Goal: Task Accomplishment & Management: Manage account settings

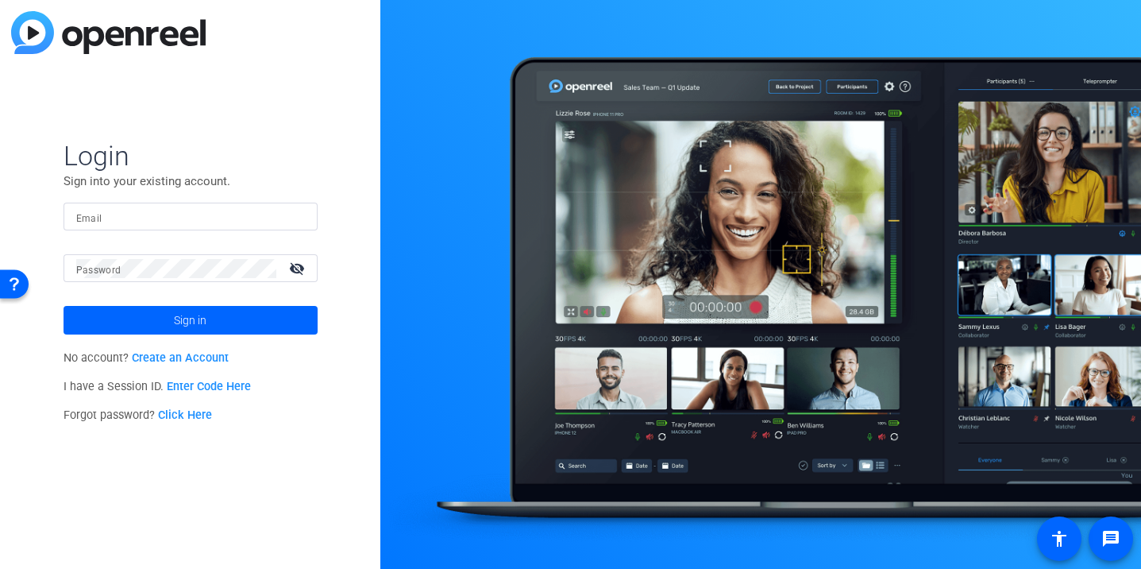
click at [152, 223] on input "Email" at bounding box center [190, 216] width 229 height 19
type input "creative@multivu.com"
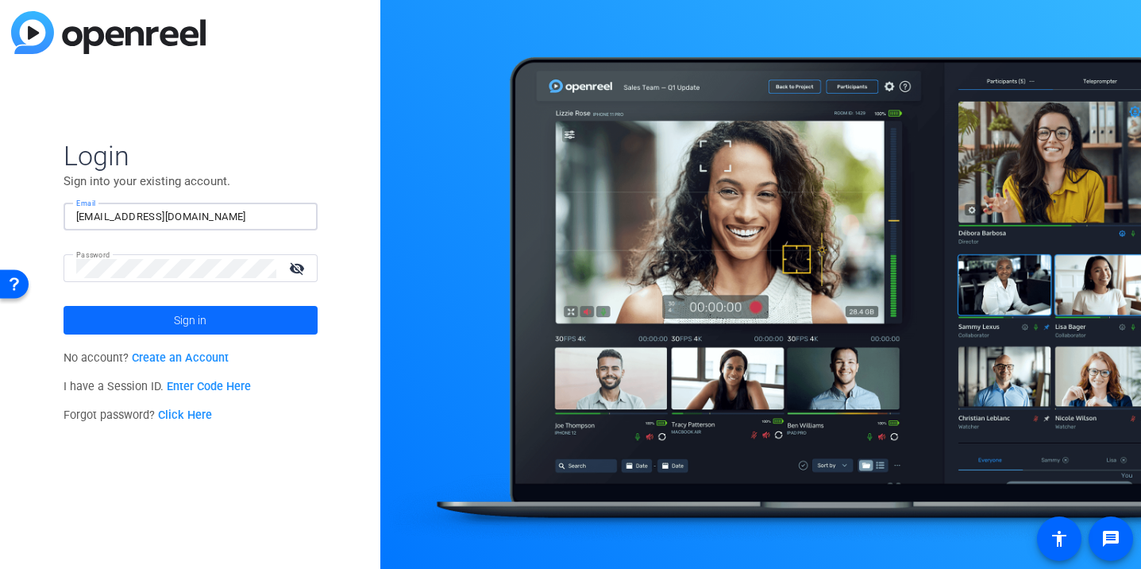
click at [221, 317] on span at bounding box center [191, 320] width 254 height 38
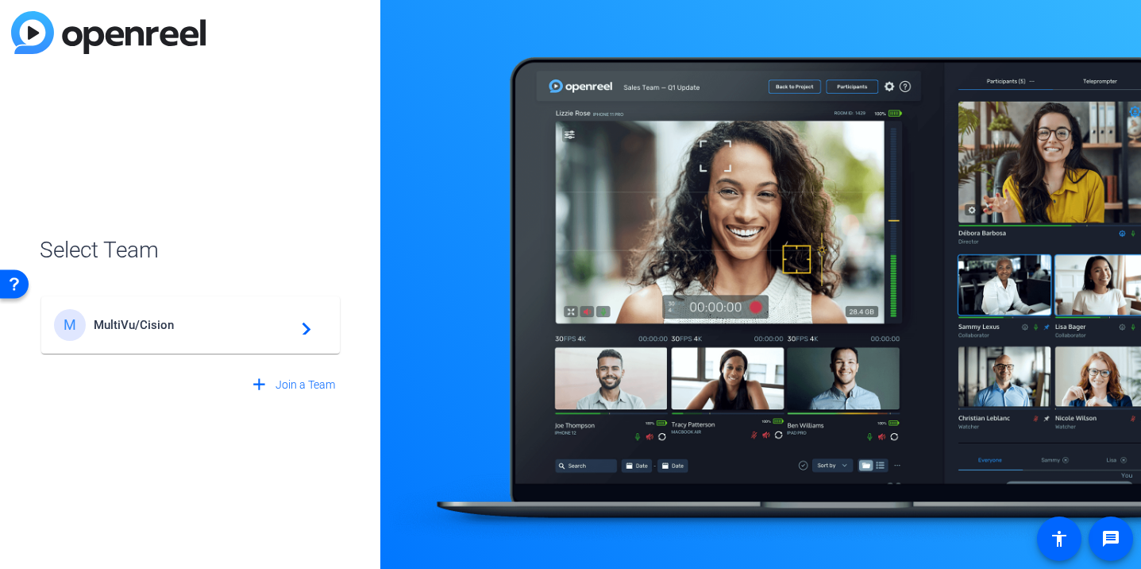
click at [212, 332] on div "M MultiVu/Cision navigate_next" at bounding box center [190, 325] width 273 height 32
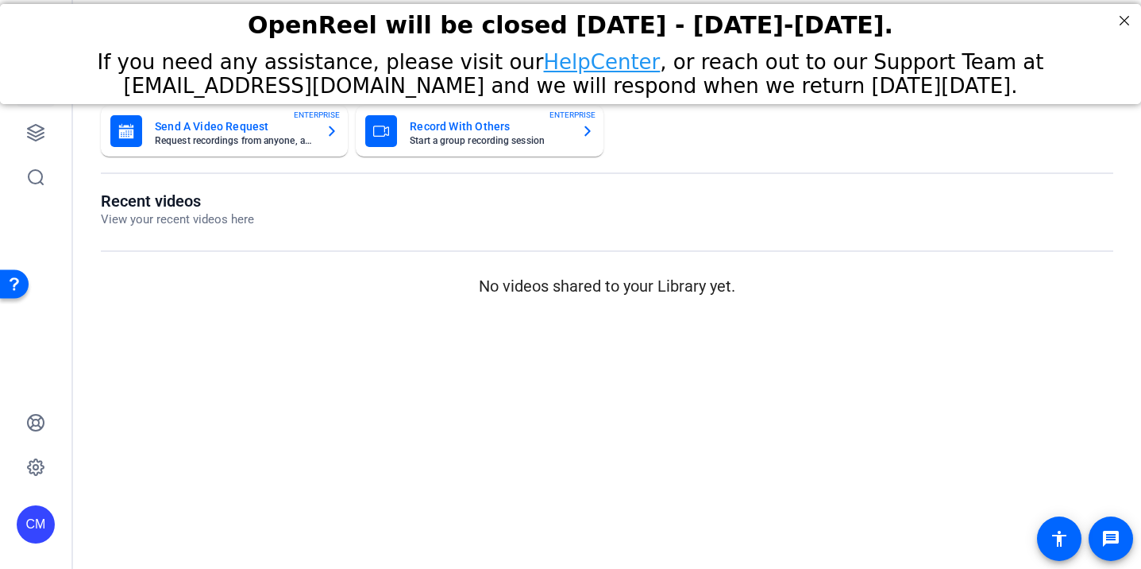
click at [39, 523] on div "CM" at bounding box center [36, 524] width 38 height 38
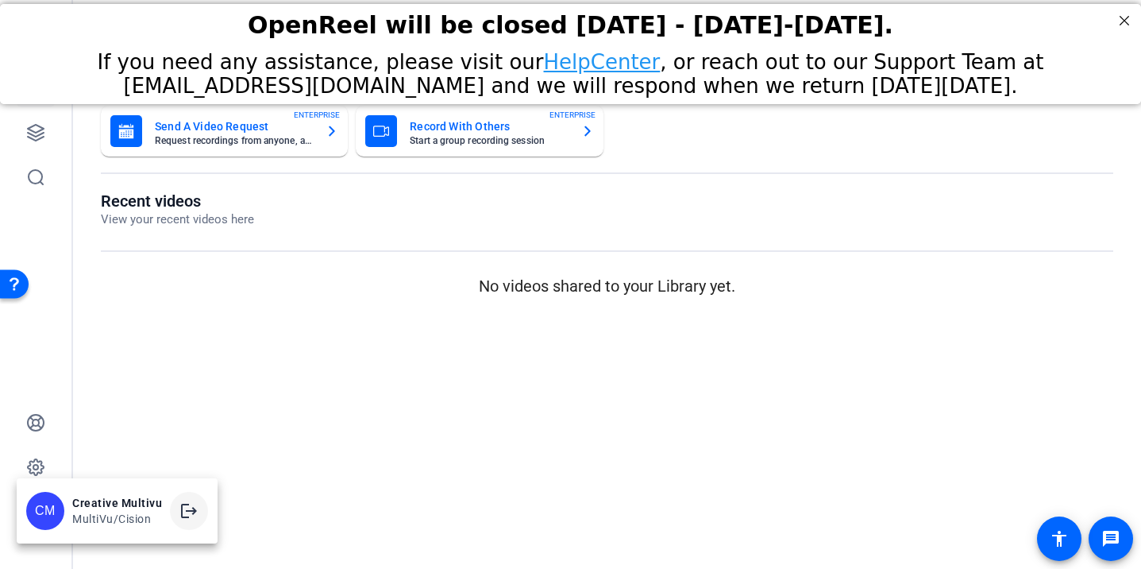
click at [175, 510] on span at bounding box center [189, 511] width 38 height 38
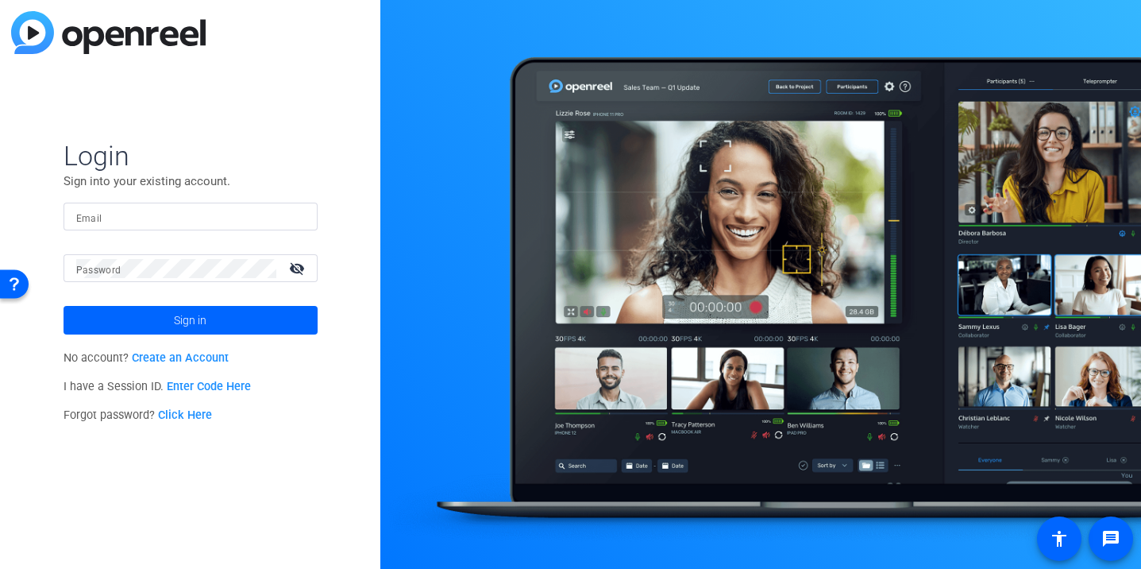
click at [128, 226] on div at bounding box center [190, 217] width 229 height 28
click at [142, 215] on input "Email" at bounding box center [190, 216] width 229 height 19
type input "production@multivu.com"
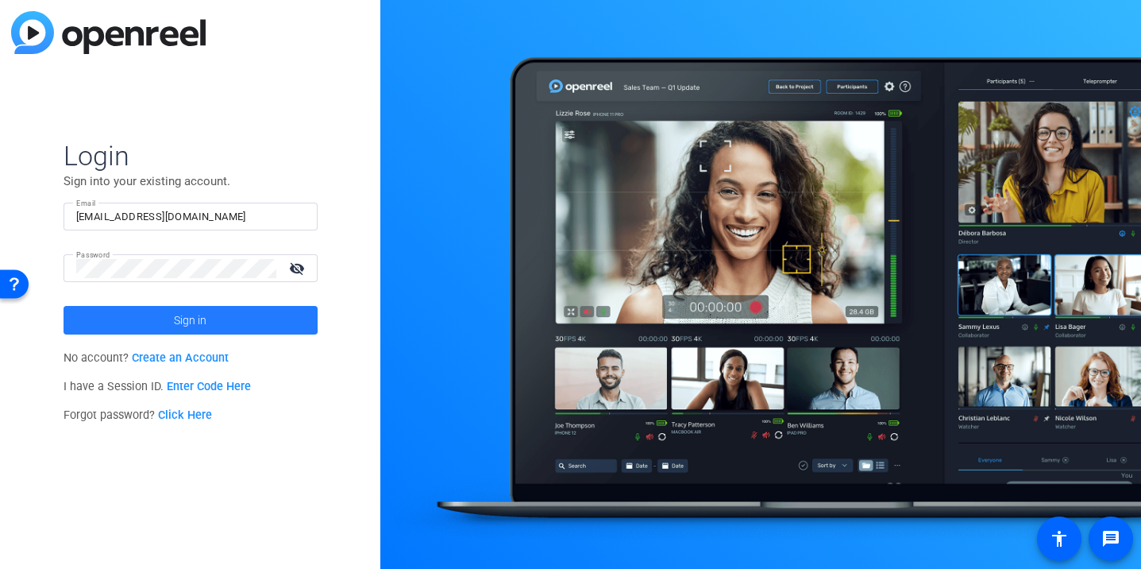
click at [179, 314] on span "Sign in" at bounding box center [190, 320] width 33 height 40
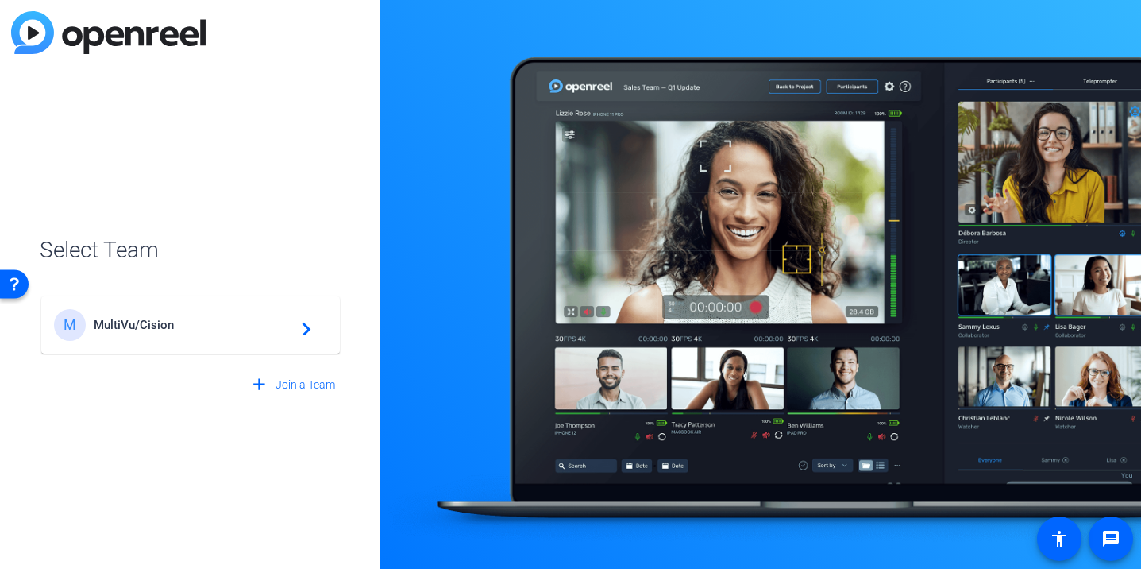
click at [179, 330] on span "MultiVu/Cision" at bounding box center [193, 325] width 199 height 14
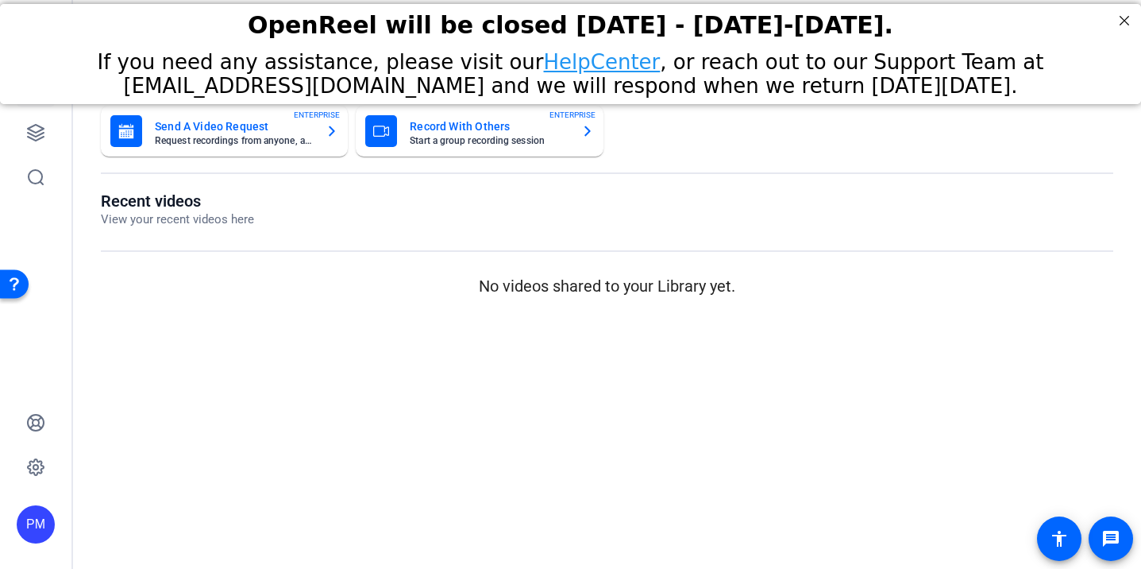
click at [179, 330] on mat-sidenav-content "Dashboard Send A Video Request Request recordings from anyone, anywhere ENTERPR…" at bounding box center [607, 284] width 1068 height 569
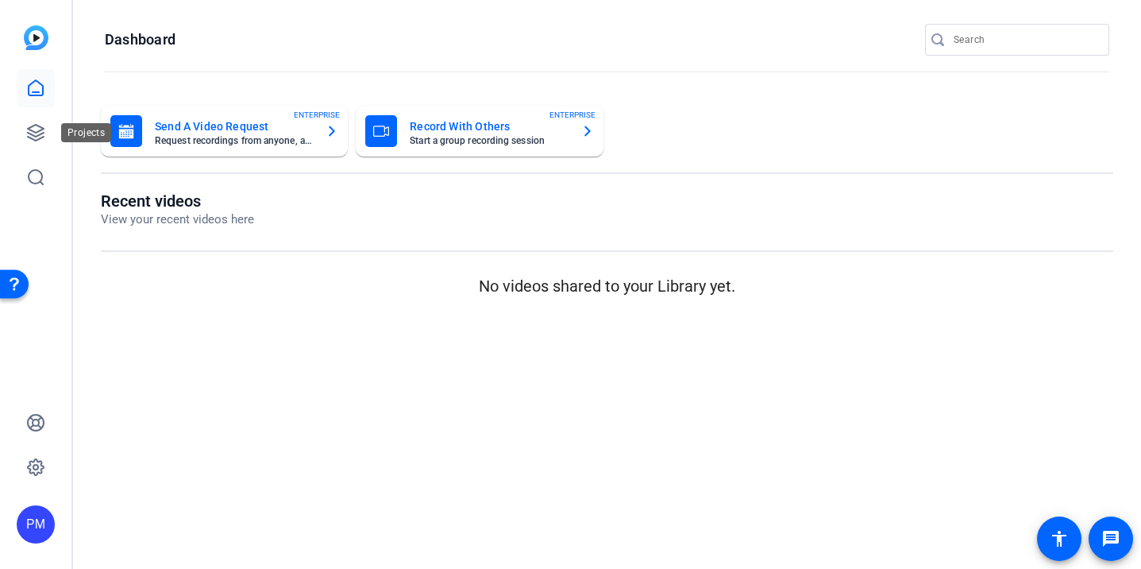
click at [65, 138] on div "Projects" at bounding box center [86, 132] width 50 height 19
click at [24, 136] on link at bounding box center [36, 133] width 38 height 38
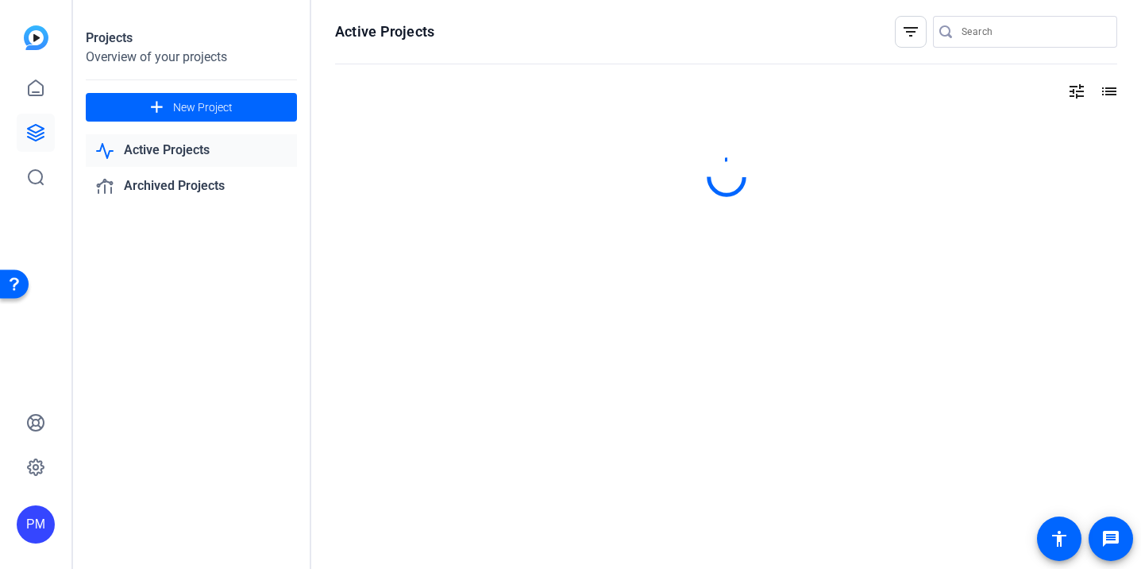
click at [32, 136] on icon at bounding box center [35, 132] width 19 height 19
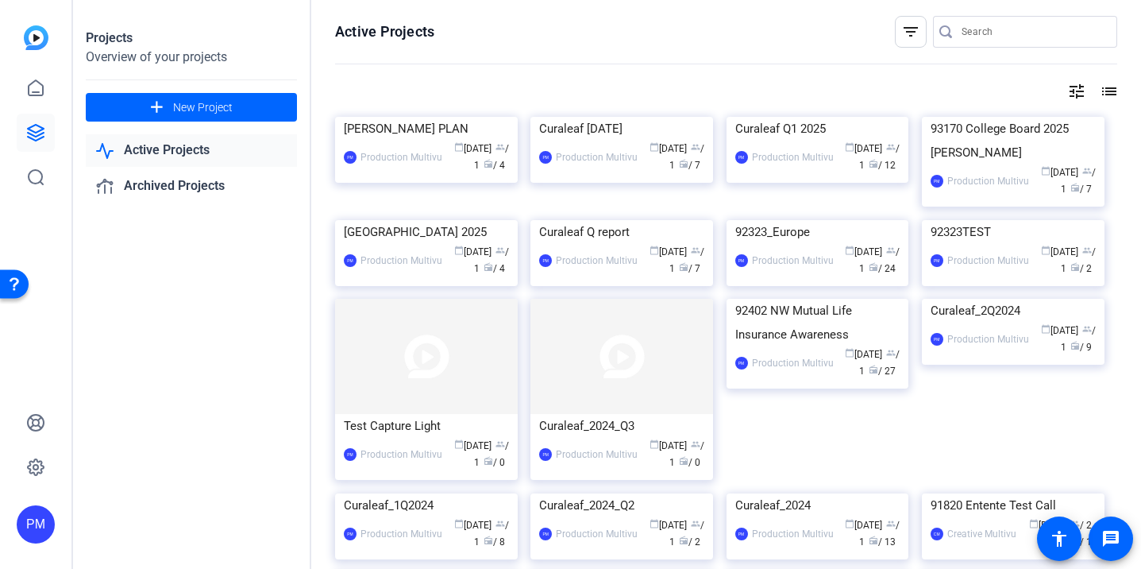
click at [657, 64] on openreel-divider-bar at bounding box center [726, 65] width 782 height 34
click at [199, 103] on span "New Project" at bounding box center [203, 107] width 60 height 17
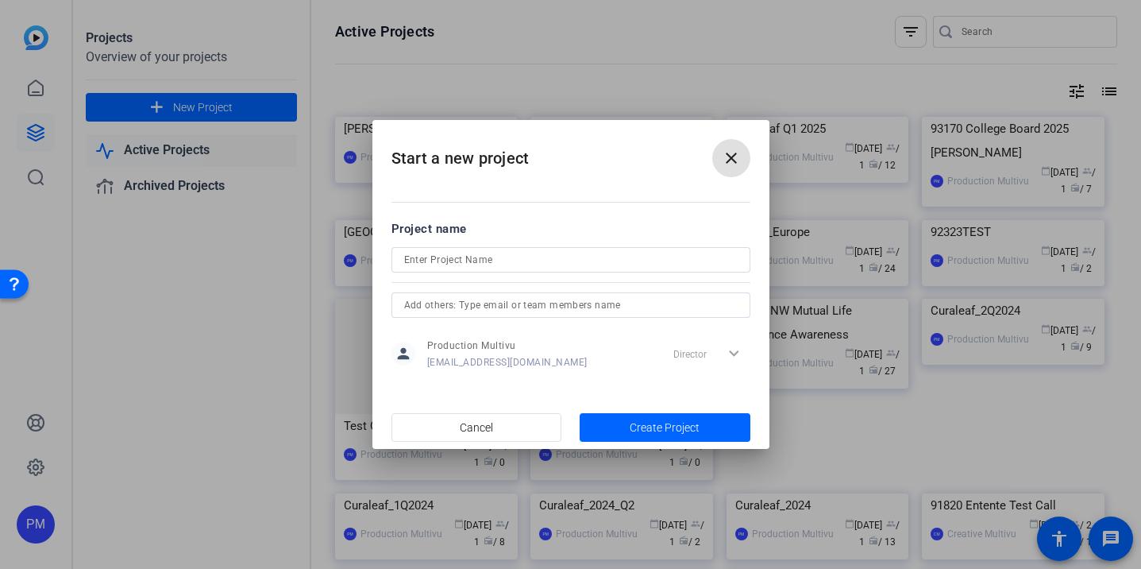
click at [495, 253] on input at bounding box center [571, 259] width 334 height 19
paste input "93084 Northwestern Mutual"
type input "93084 Northwestern Mutual"
click at [627, 421] on span "button" at bounding box center [665, 427] width 171 height 38
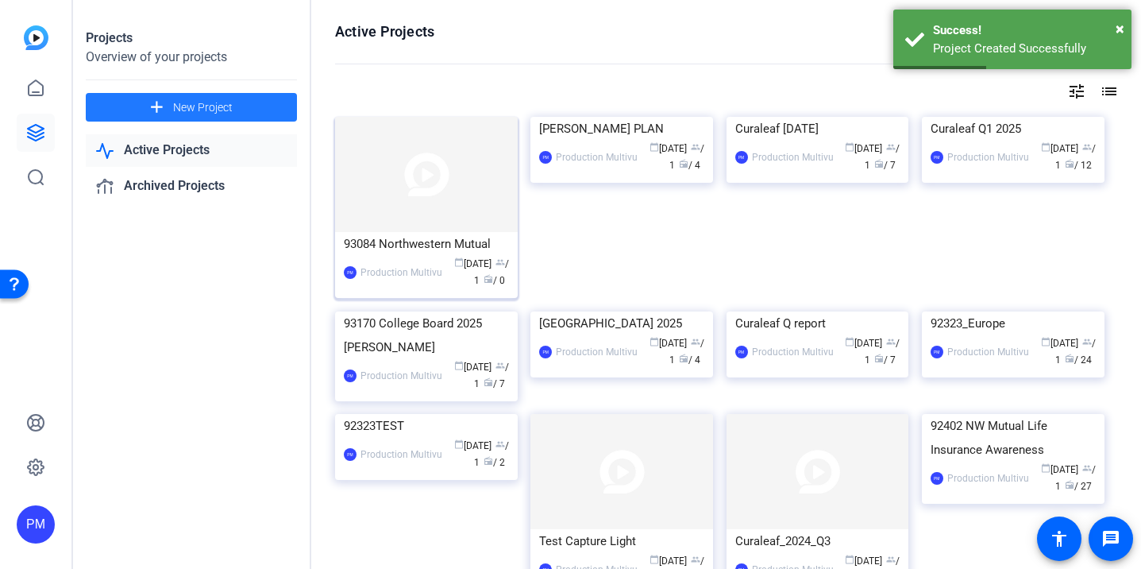
click at [413, 187] on img at bounding box center [426, 174] width 183 height 115
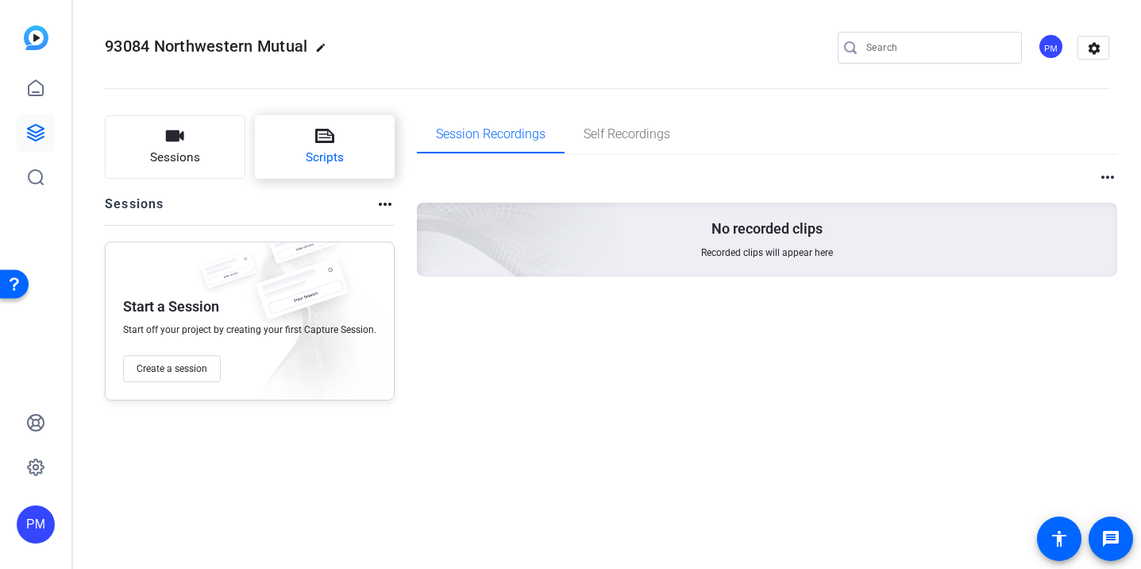
click at [320, 152] on span "Scripts" at bounding box center [325, 158] width 38 height 18
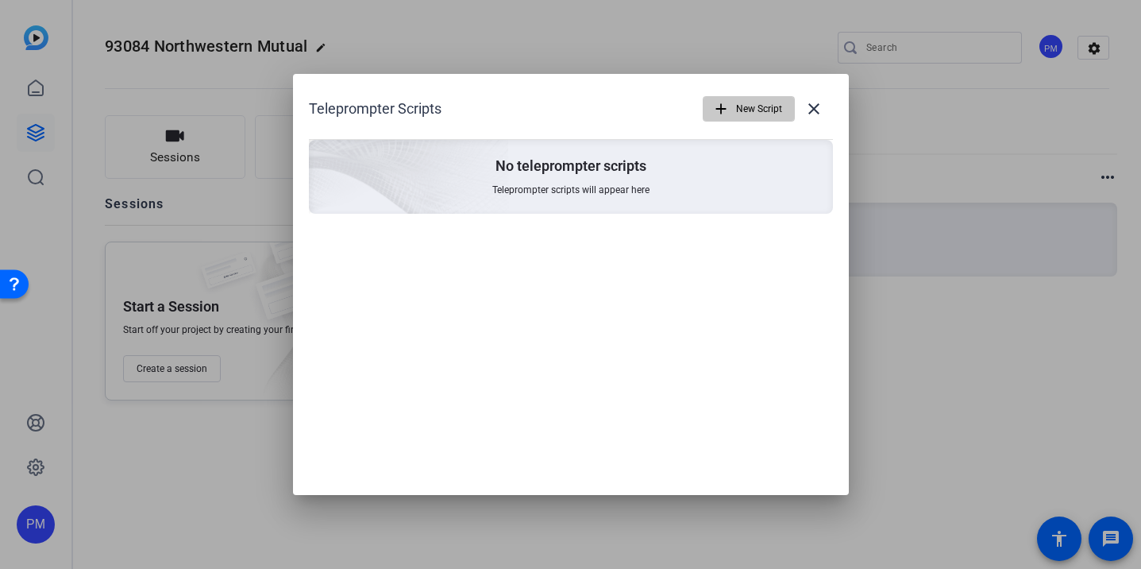
click at [758, 106] on span "New Script" at bounding box center [759, 109] width 46 height 30
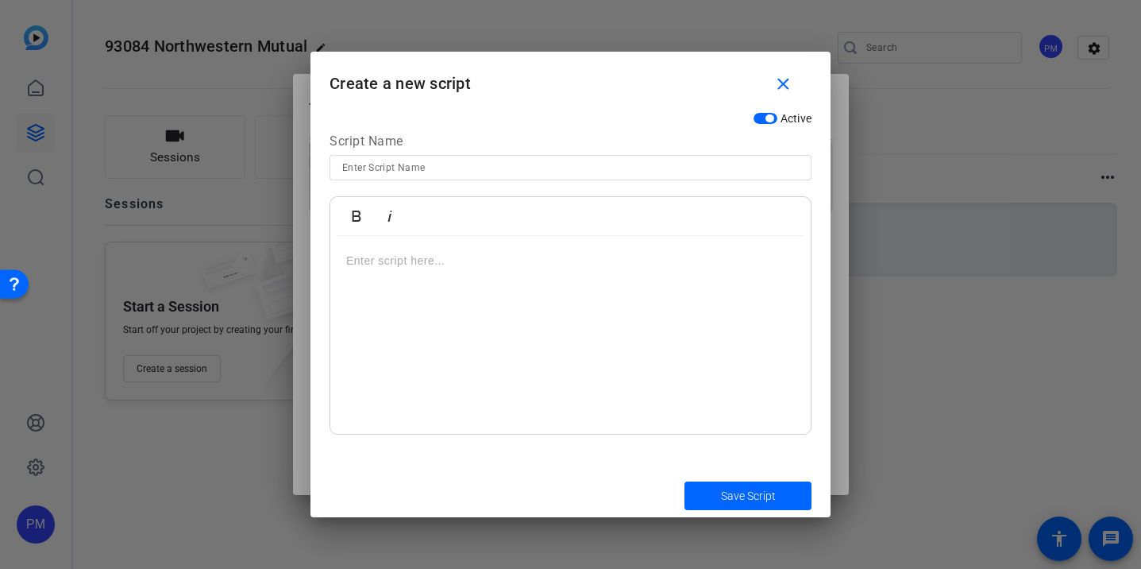
click at [446, 257] on p at bounding box center [570, 260] width 449 height 17
click at [423, 160] on input at bounding box center [570, 167] width 457 height 19
type input "A"
click at [407, 255] on p at bounding box center [570, 260] width 449 height 17
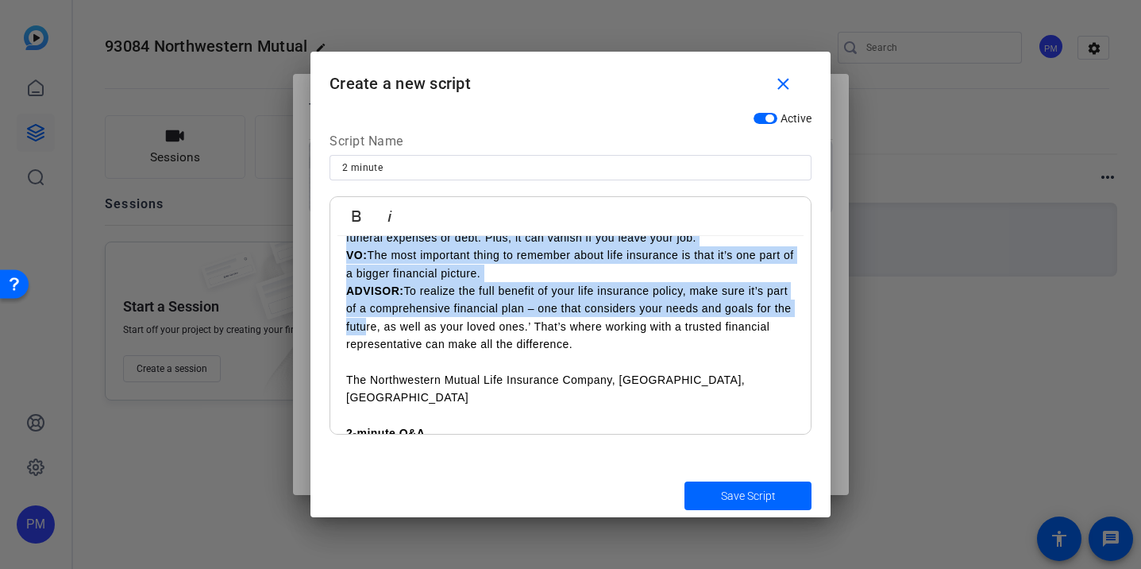
scroll to position [206, 0]
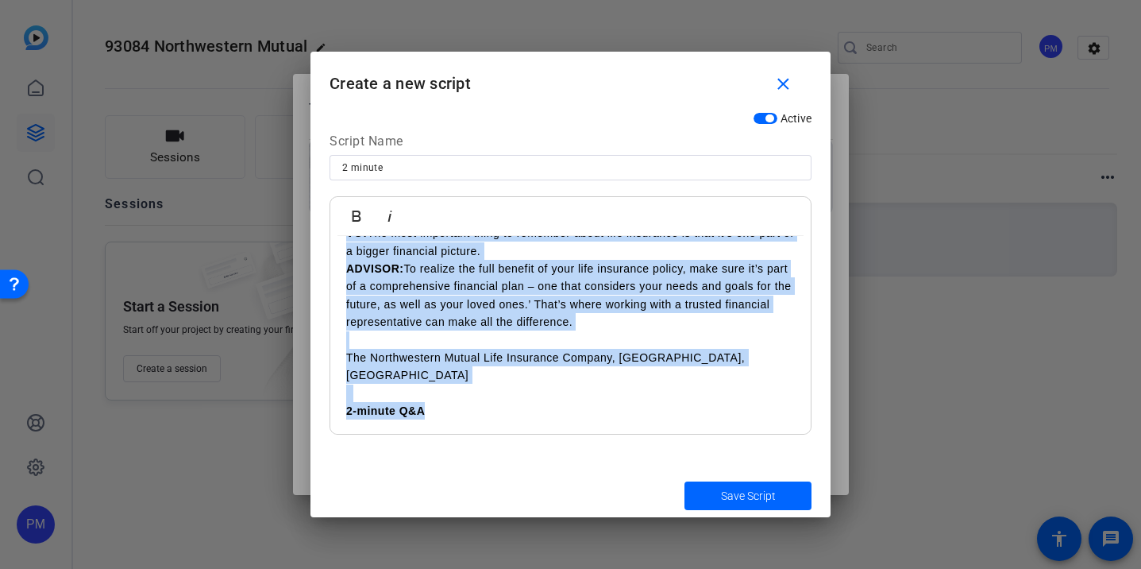
drag, startPoint x: 343, startPoint y: 259, endPoint x: 716, endPoint y: 388, distance: 394.8
click at [716, 389] on div "60 seconds VO: When it comes to life insurance, there are common misconceptions…" at bounding box center [570, 517] width 480 height 974
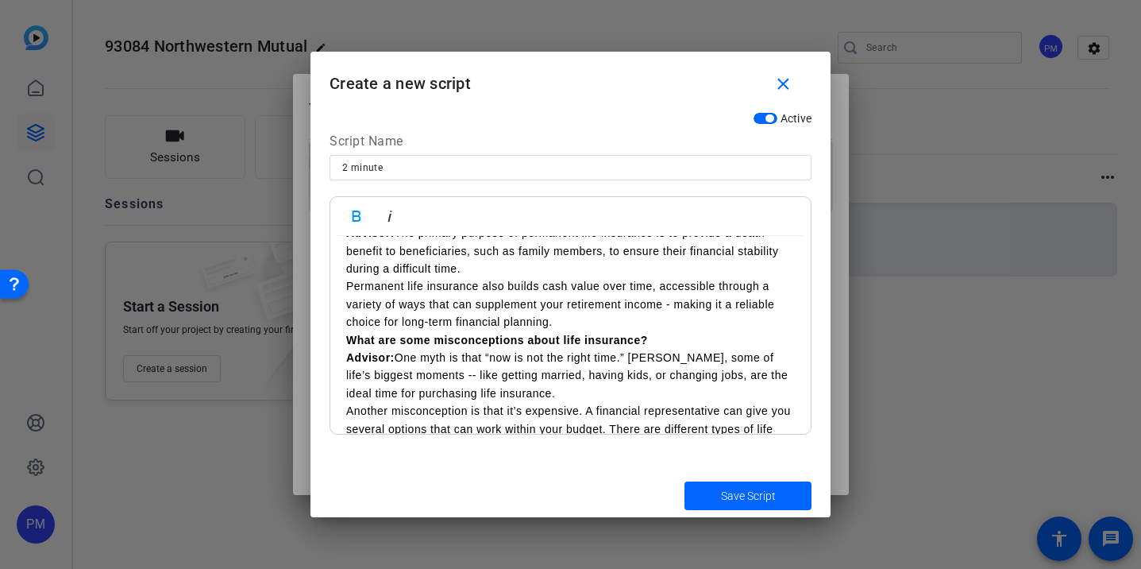
scroll to position [0, 0]
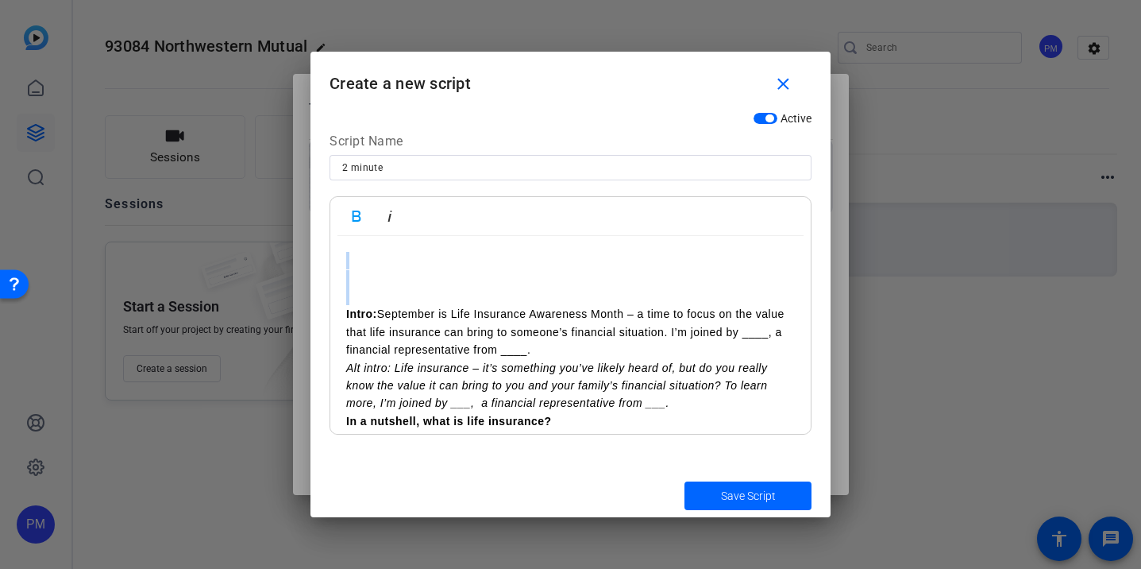
drag, startPoint x: 341, startPoint y: 315, endPoint x: 341, endPoint y: 234, distance: 81.0
click at [341, 234] on div "Bold Italic Intro: September is Life Insurance Awareness Month – a time to focu…" at bounding box center [571, 315] width 482 height 238
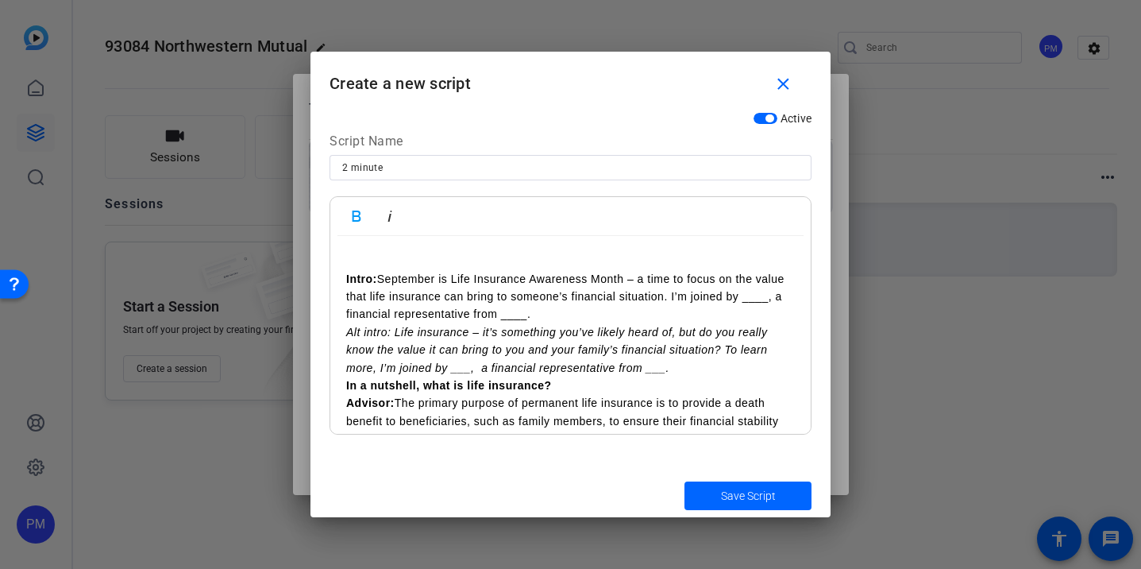
click at [345, 387] on div "Intro: September is Life Insurance Awareness Month – a time to focus on the val…" at bounding box center [570, 536] width 480 height 601
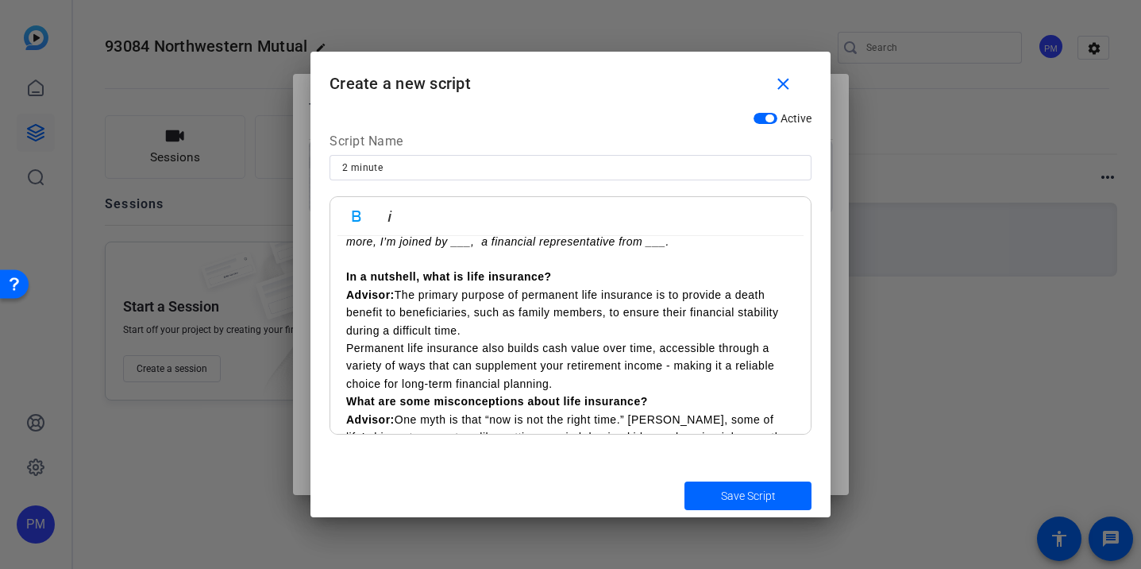
scroll to position [141, 0]
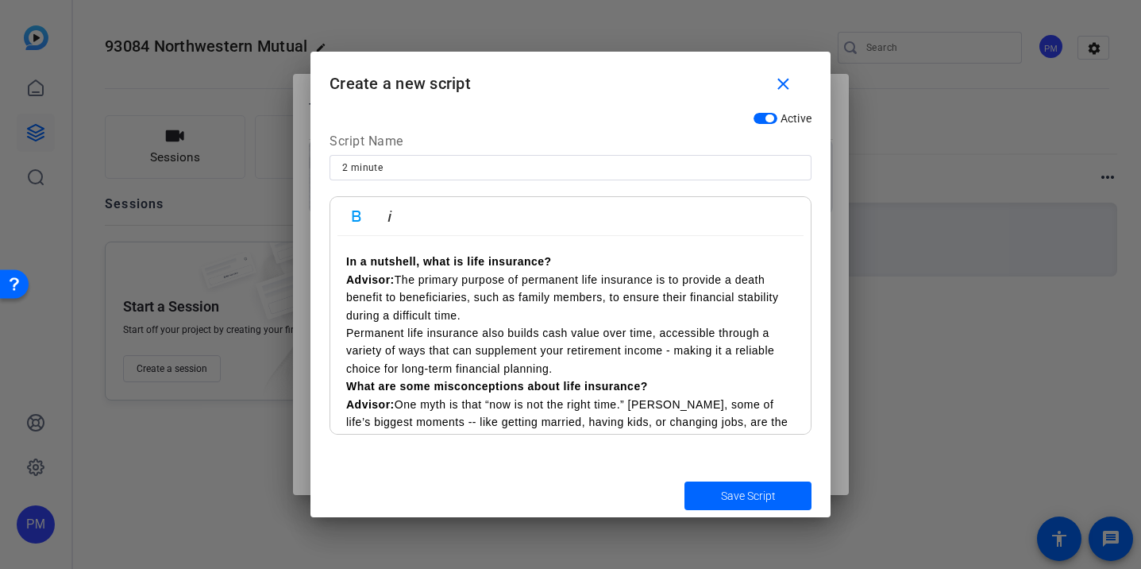
click at [565, 262] on p "In a nutshell, what is life insurance?" at bounding box center [570, 261] width 449 height 17
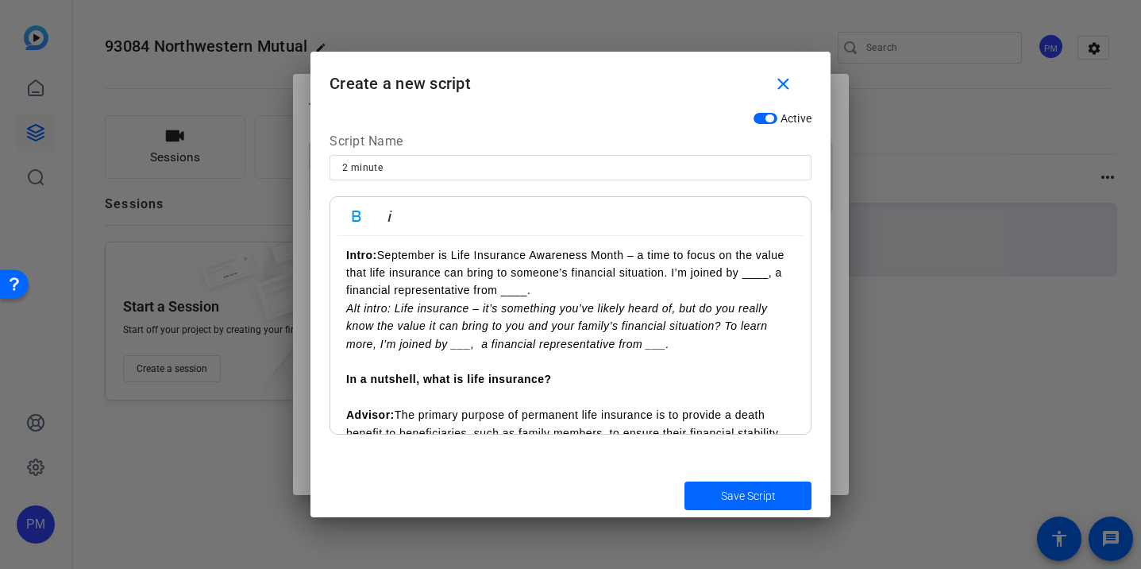
scroll to position [0, 0]
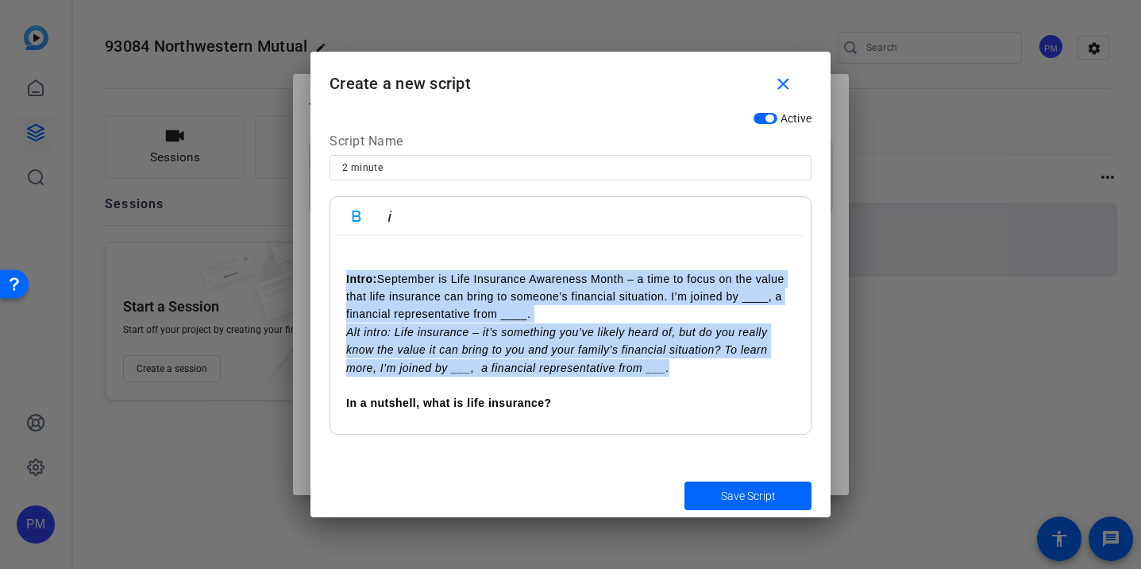
drag, startPoint x: 677, startPoint y: 368, endPoint x: 335, endPoint y: 276, distance: 353.7
click at [335, 276] on div "Intro: September is Life Insurance Awareness Month – a time to focus on the val…" at bounding box center [570, 554] width 480 height 636
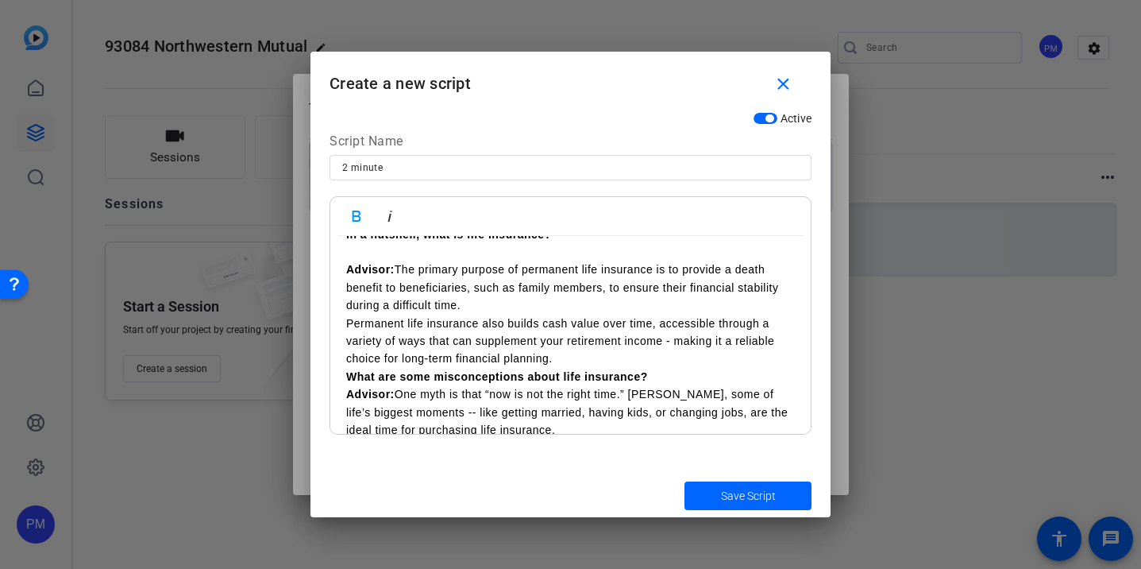
scroll to position [47, 0]
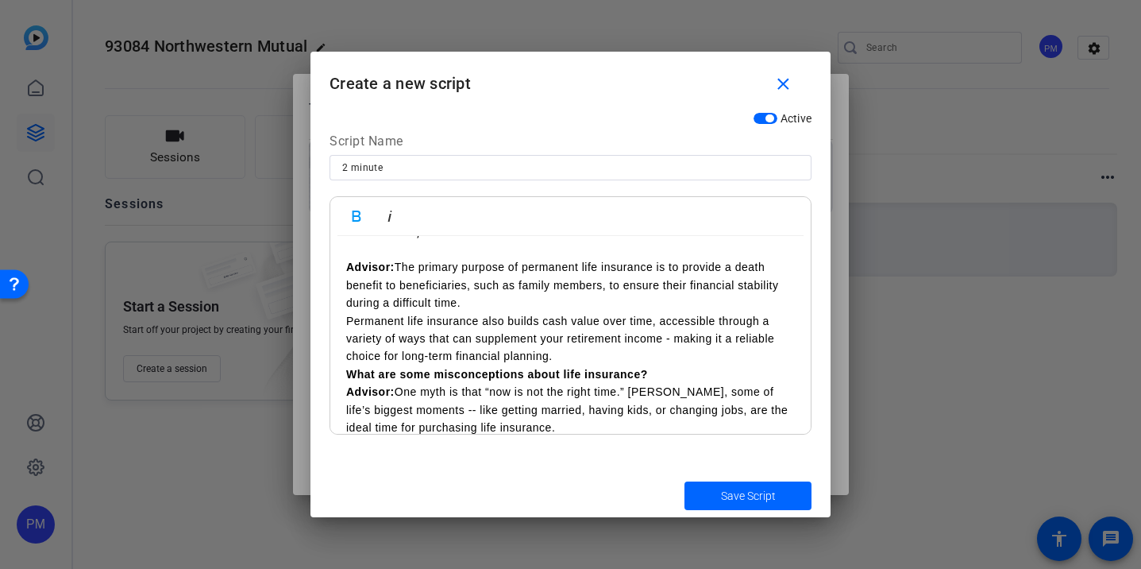
click at [395, 266] on strong "Advisor:" at bounding box center [370, 266] width 48 height 13
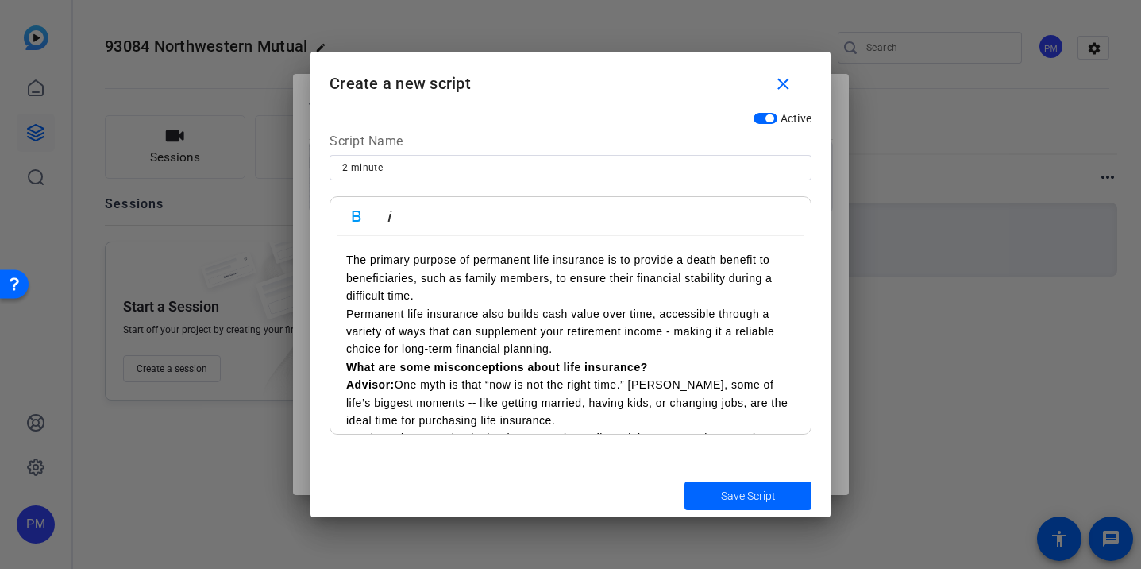
scroll to position [60, 0]
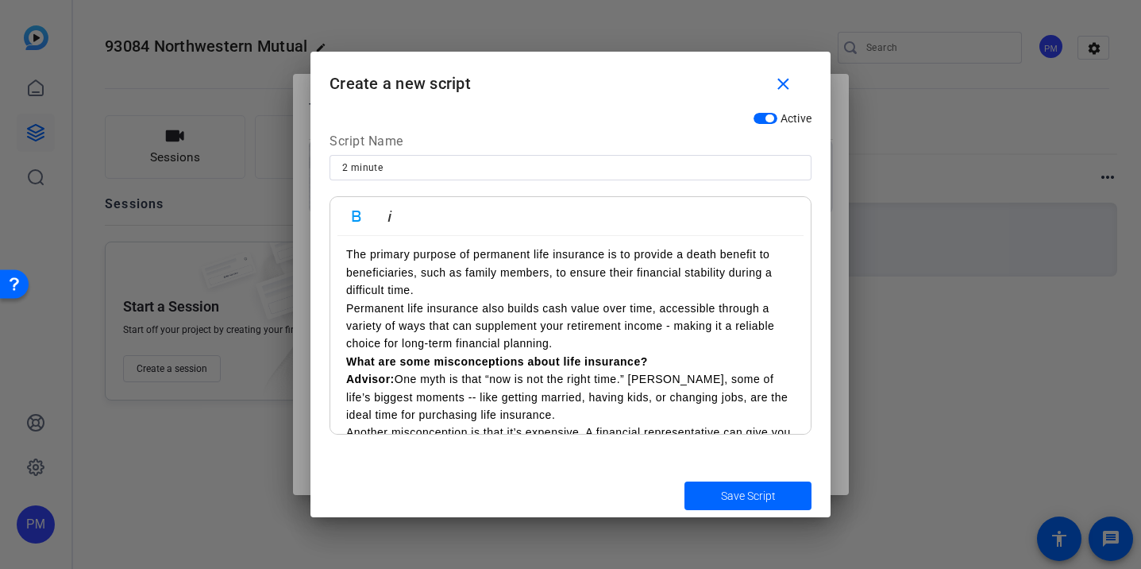
click at [569, 348] on p "Permanent life insurance also builds cash value over time, accessible through a…" at bounding box center [570, 325] width 449 height 53
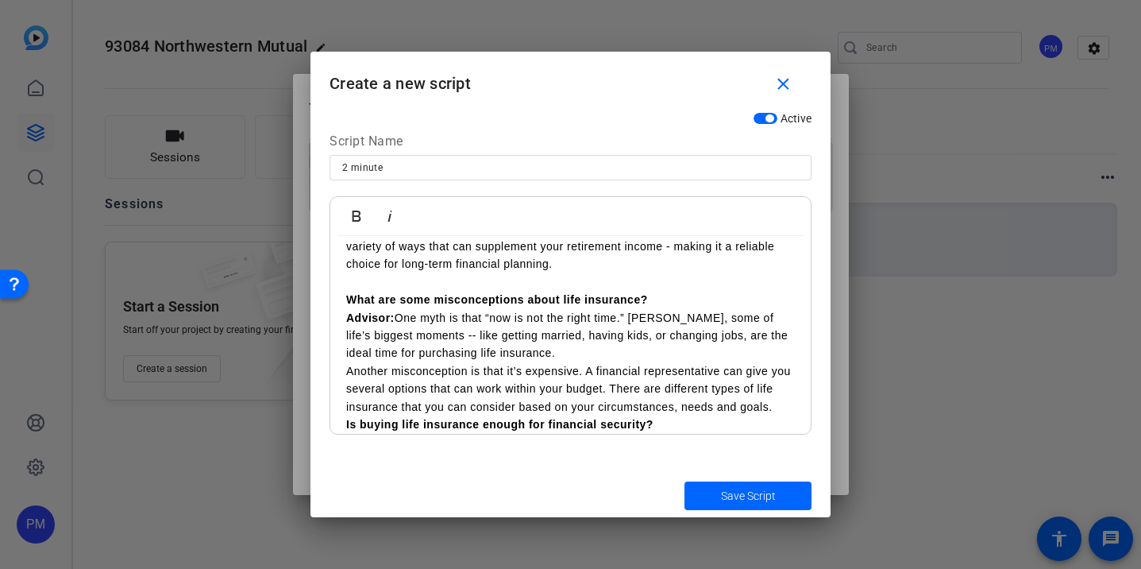
scroll to position [140, 0]
drag, startPoint x: 395, startPoint y: 317, endPoint x: 326, endPoint y: 314, distance: 69.9
click at [324, 316] on div "Active Script Name 2 minute Bold Italic In a nutshell, what is life insurance? …" at bounding box center [571, 288] width 520 height 369
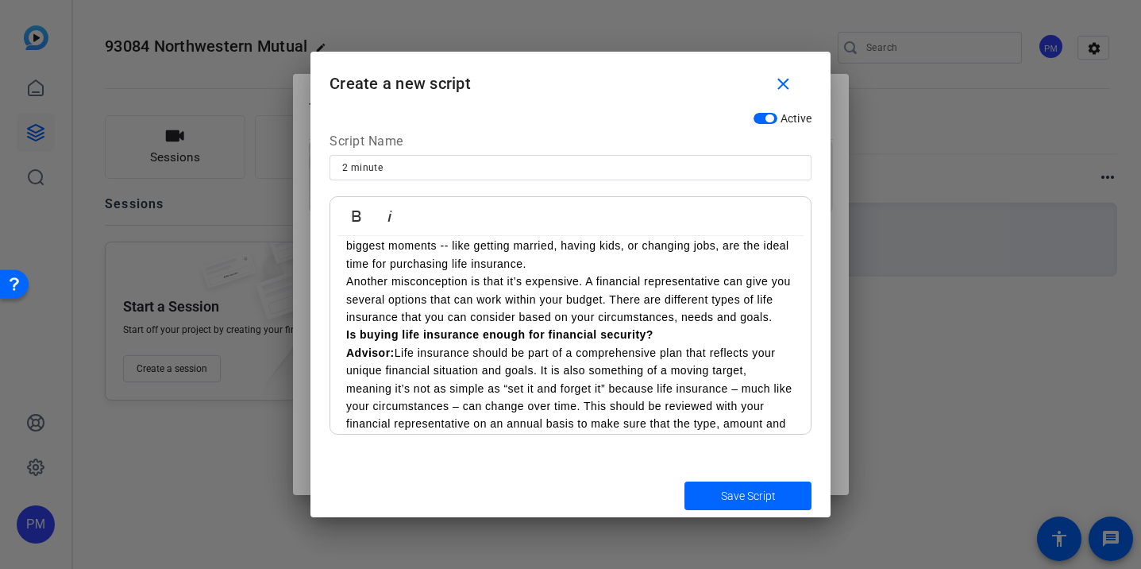
scroll to position [254, 0]
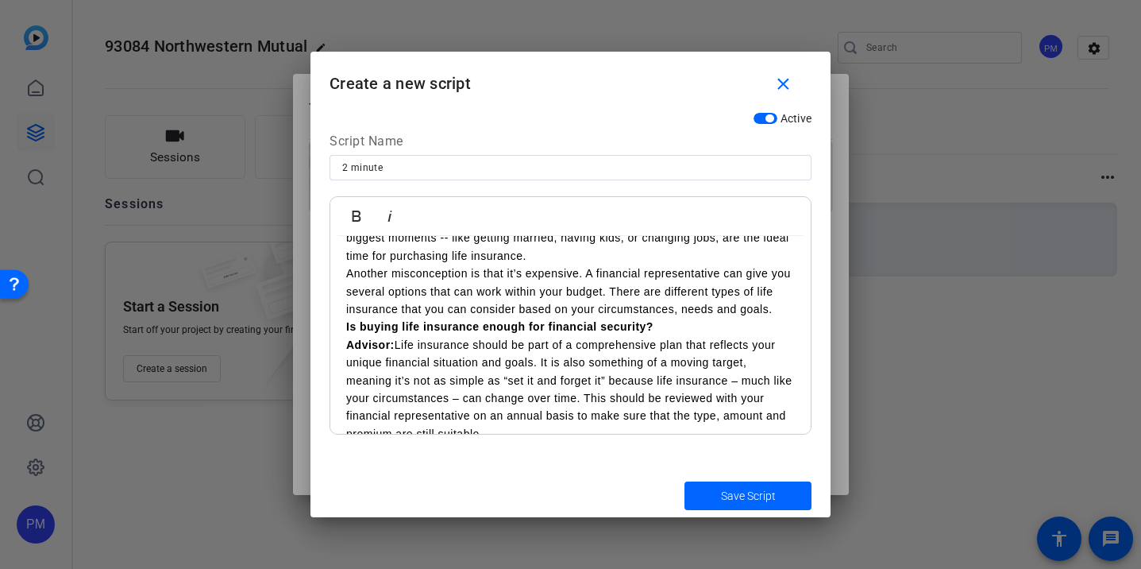
click at [345, 328] on div "In a nutshell, what is life insurance? ​ The primary purpose of permanent life …" at bounding box center [570, 255] width 480 height 547
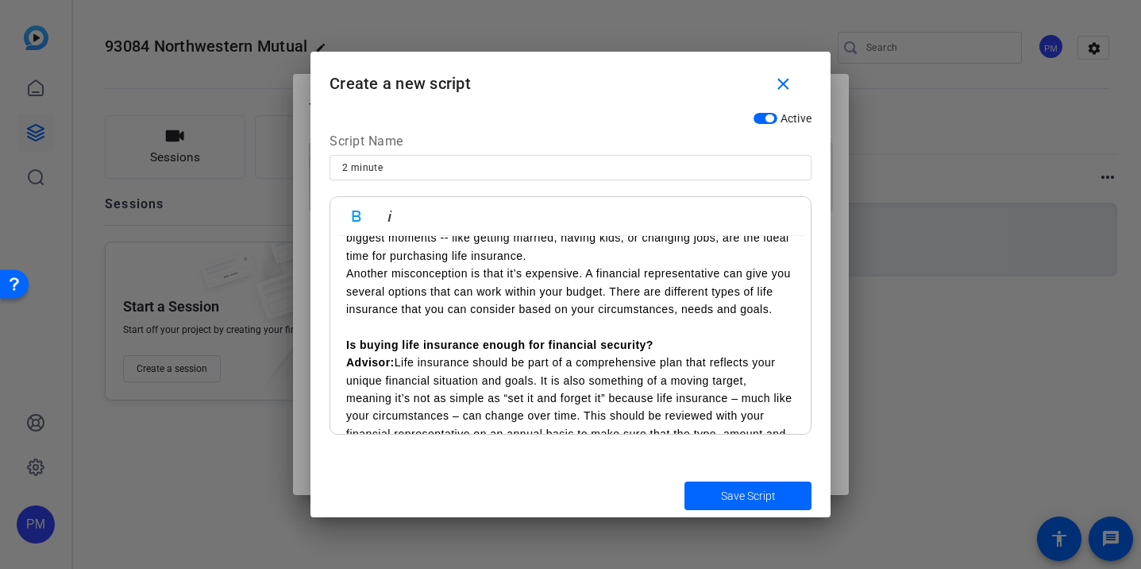
drag, startPoint x: 398, startPoint y: 363, endPoint x: 334, endPoint y: 364, distance: 64.3
click at [334, 364] on div "In a nutshell, what is life insurance? ​ The primary purpose of permanent life …" at bounding box center [570, 264] width 480 height 565
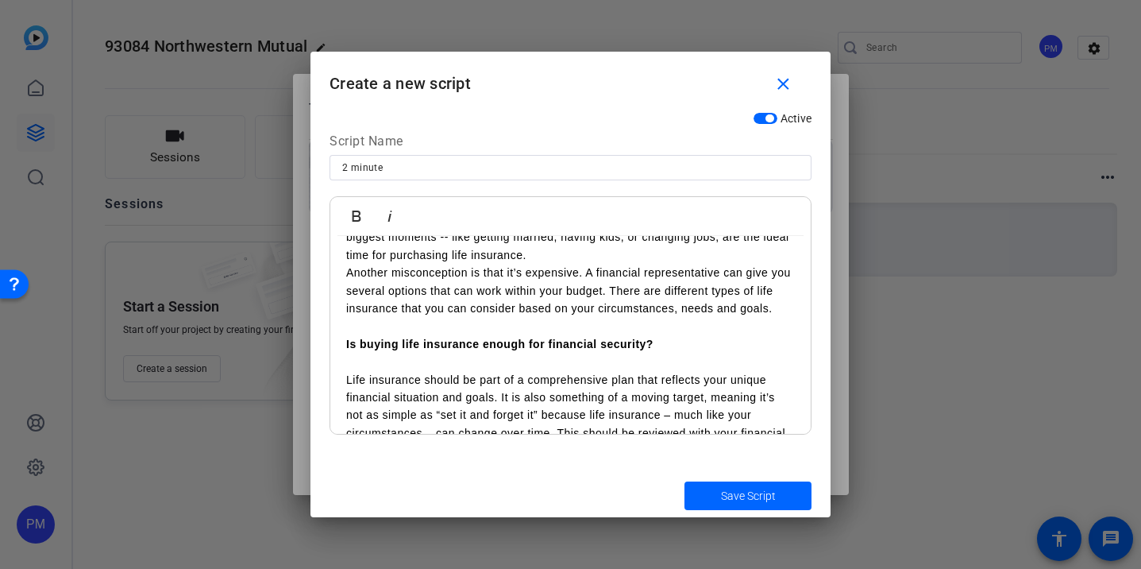
scroll to position [367, 0]
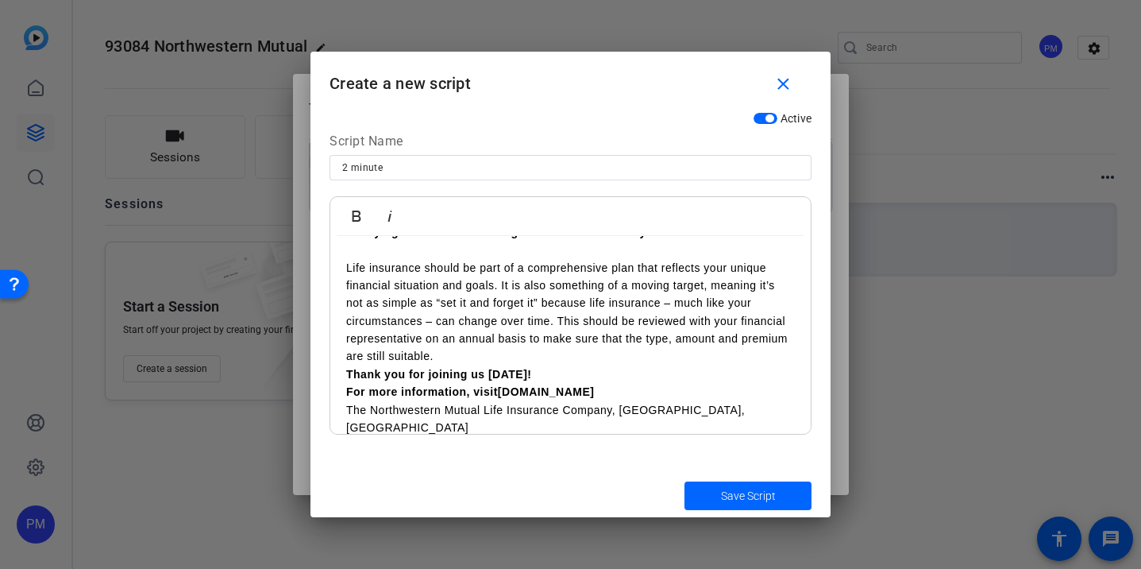
click at [346, 374] on strong "Thank you for joining us today!" at bounding box center [439, 374] width 186 height 13
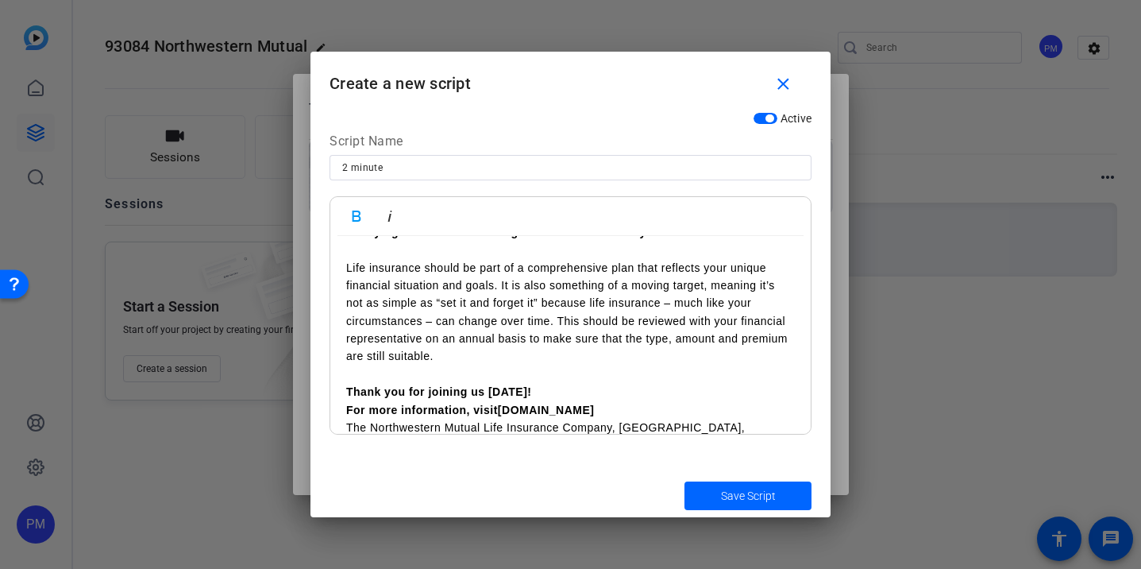
scroll to position [384, 0]
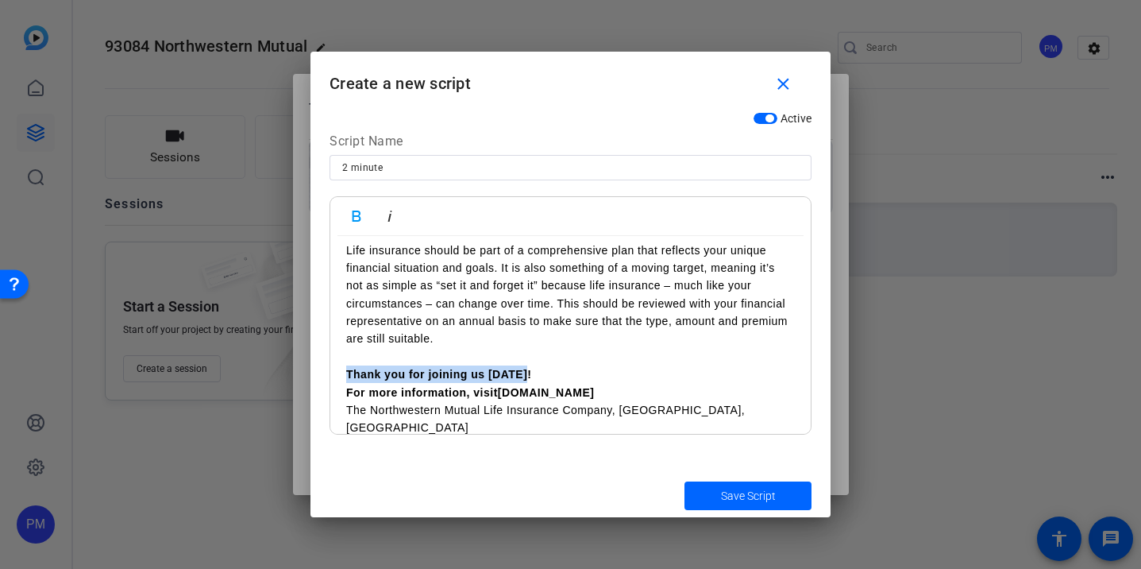
drag, startPoint x: 534, startPoint y: 374, endPoint x: 341, endPoint y: 375, distance: 192.2
click at [341, 375] on div "In a nutshell, what is life insurance? ​ The primary purpose of permanent life …" at bounding box center [570, 151] width 480 height 601
click at [544, 377] on p "Thank you for joining us today!" at bounding box center [570, 373] width 449 height 17
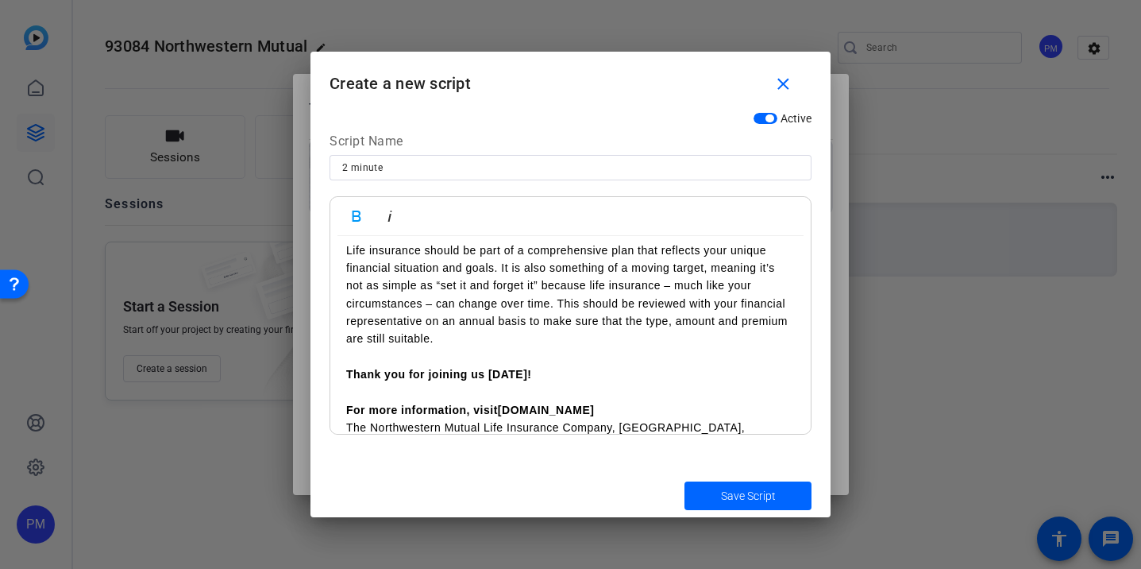
scroll to position [403, 0]
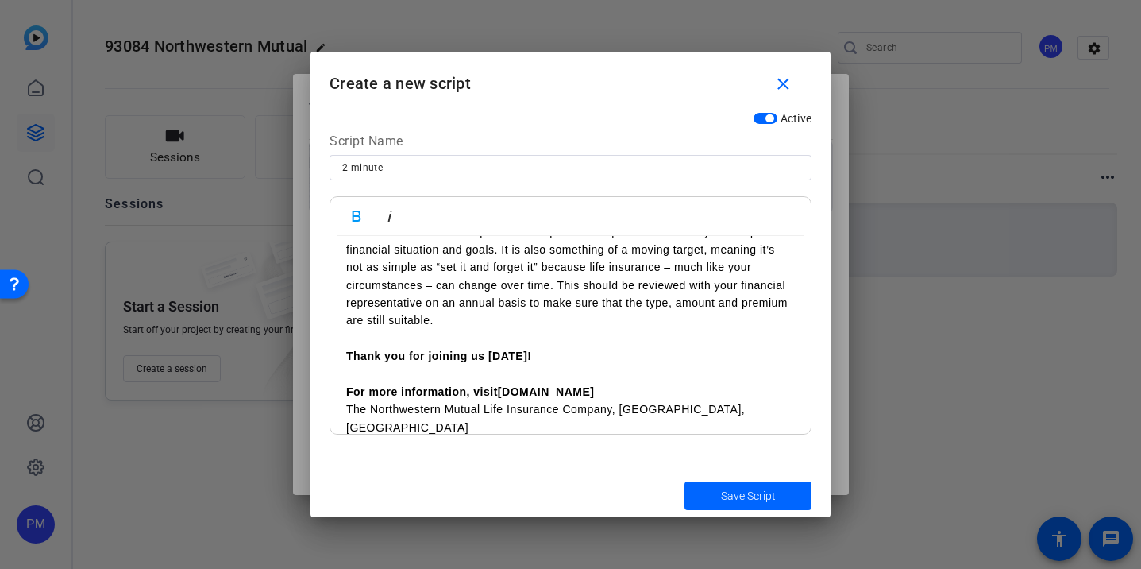
drag, startPoint x: 655, startPoint y: 411, endPoint x: 324, endPoint y: 387, distance: 332.0
click at [324, 387] on div "Active Script Name 2 minute Bold Italic In a nutshell, what is life insurance? …" at bounding box center [571, 288] width 520 height 369
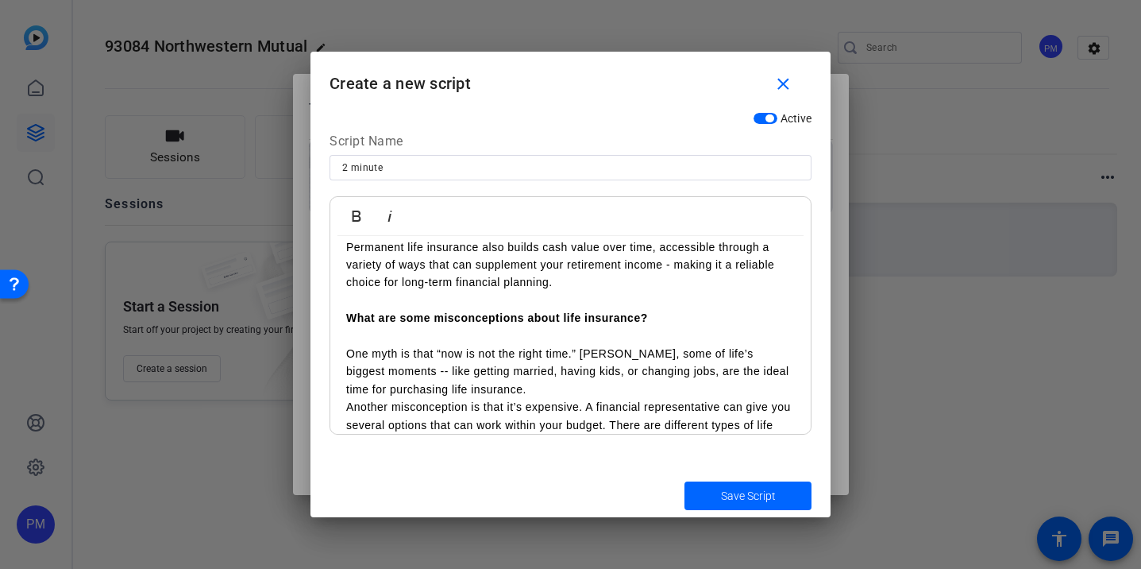
scroll to position [0, 0]
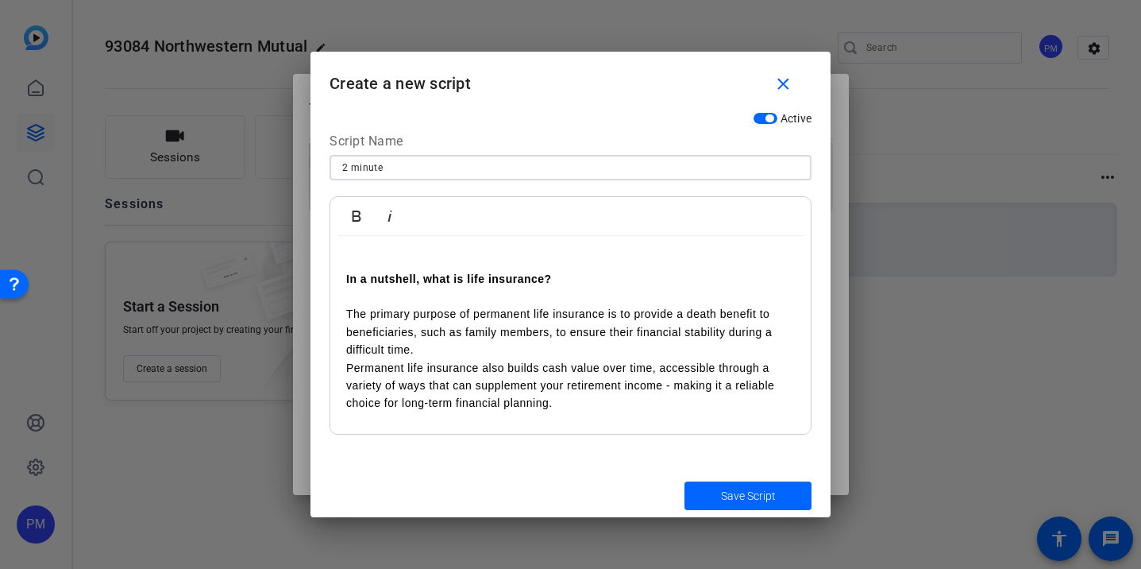
click at [397, 160] on input "2 minute" at bounding box center [570, 167] width 457 height 19
type input "2 minute QA"
click at [728, 496] on span "Save Script" at bounding box center [748, 496] width 55 height 17
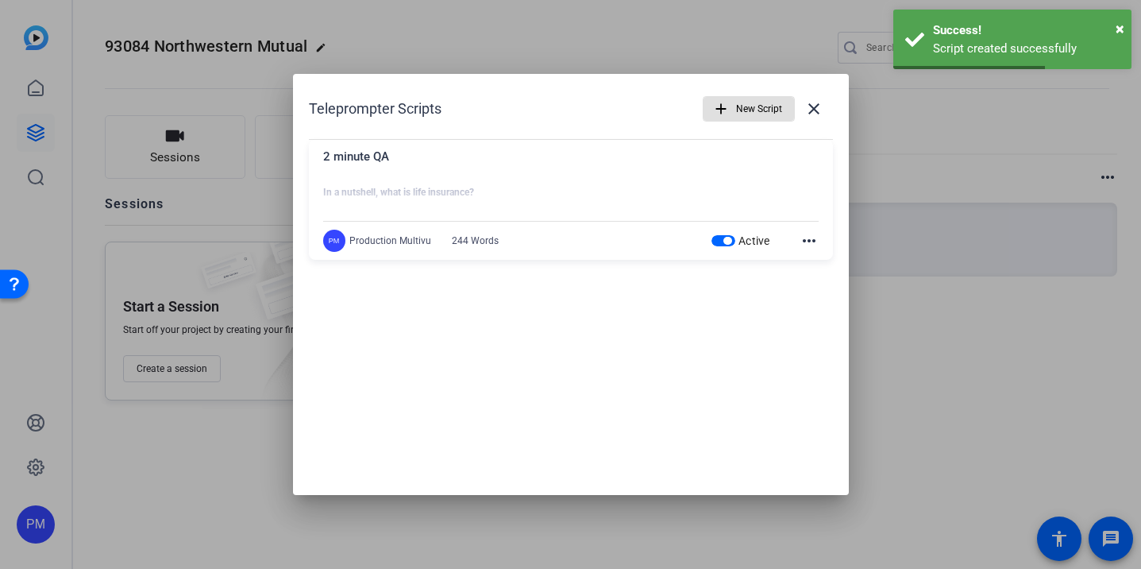
click at [748, 105] on span "New Script" at bounding box center [759, 109] width 46 height 30
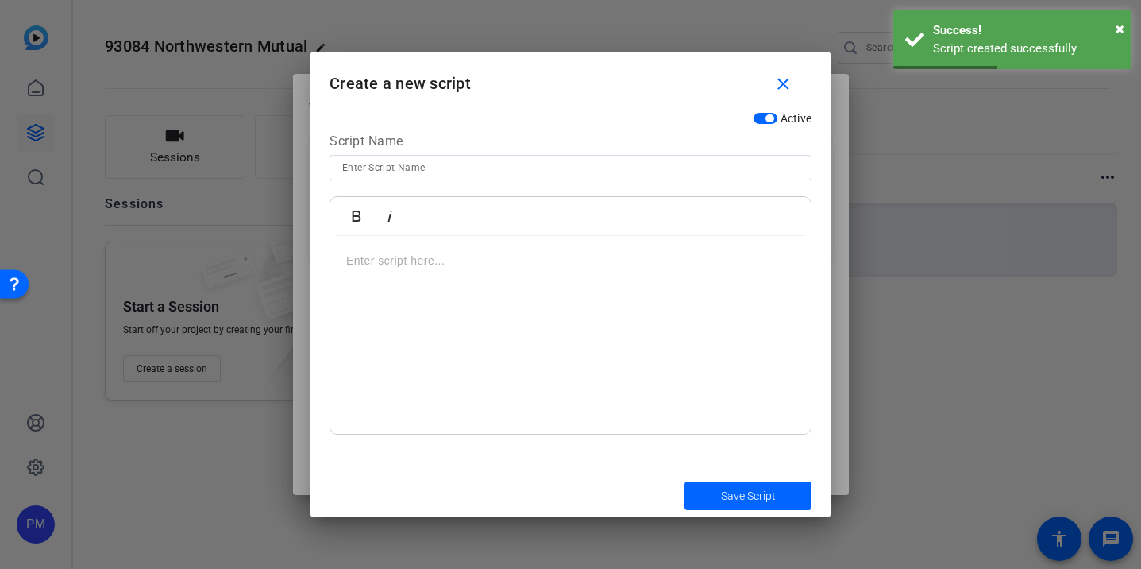
click at [404, 163] on input at bounding box center [570, 167] width 457 height 19
type input "ANR"
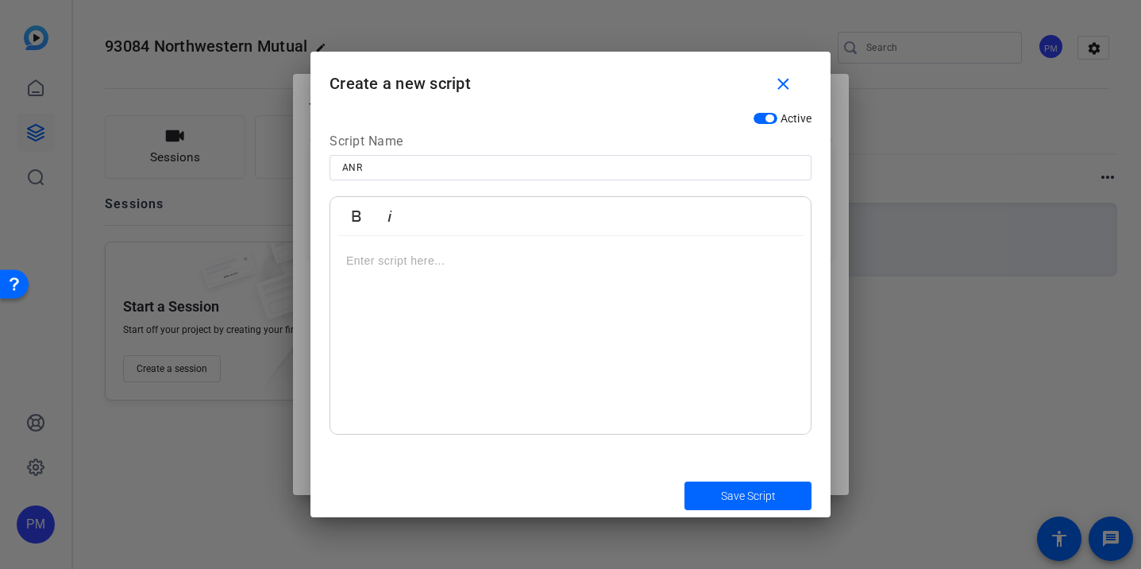
click at [422, 261] on p at bounding box center [570, 260] width 449 height 17
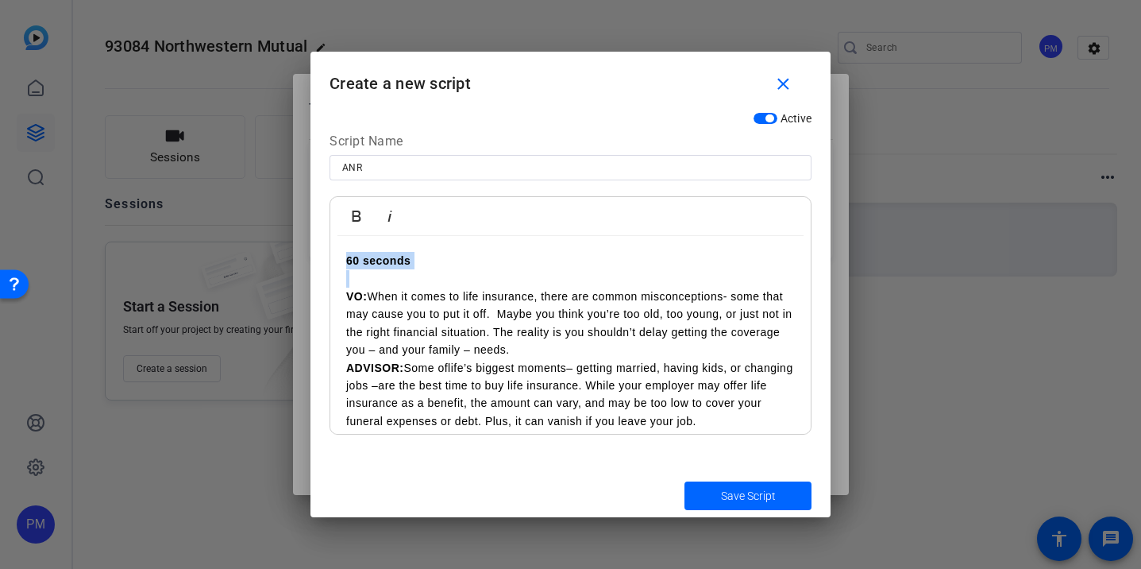
drag, startPoint x: 383, startPoint y: 275, endPoint x: 318, endPoint y: 256, distance: 67.9
click at [318, 256] on div "Active Script Name ANR Bold Italic 60 seconds VO: When it comes to life insuran…" at bounding box center [571, 288] width 520 height 369
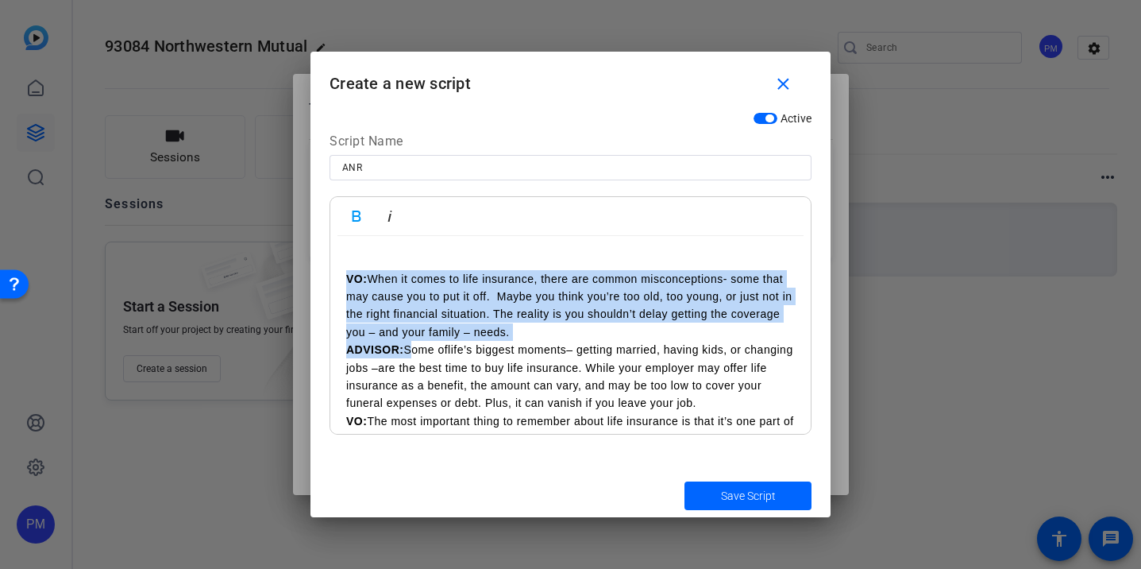
drag, startPoint x: 408, startPoint y: 348, endPoint x: 334, endPoint y: 272, distance: 106.7
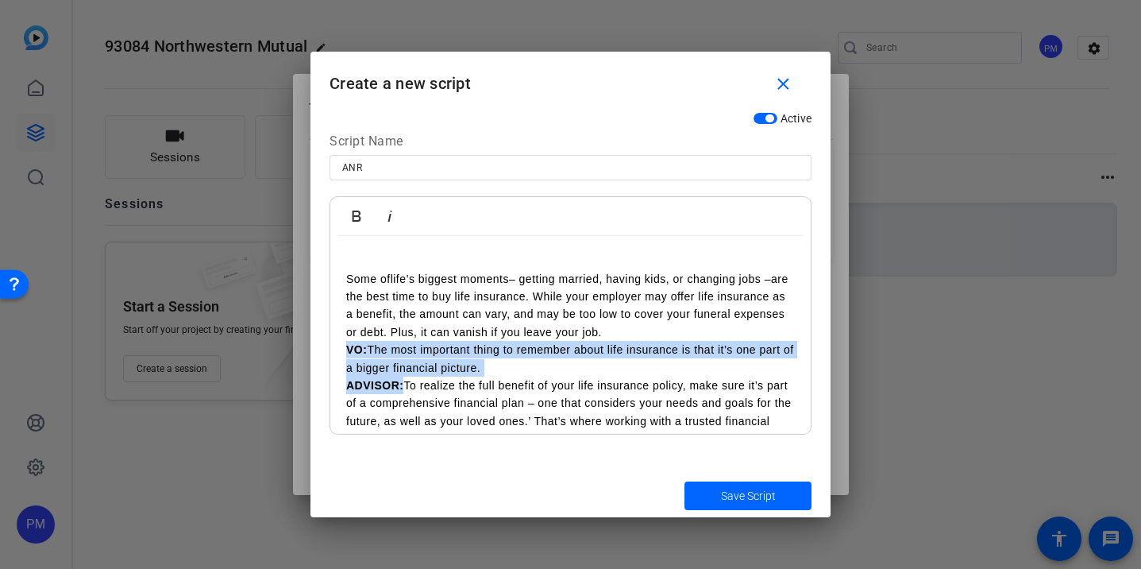
drag, startPoint x: 347, startPoint y: 345, endPoint x: 405, endPoint y: 385, distance: 70.7
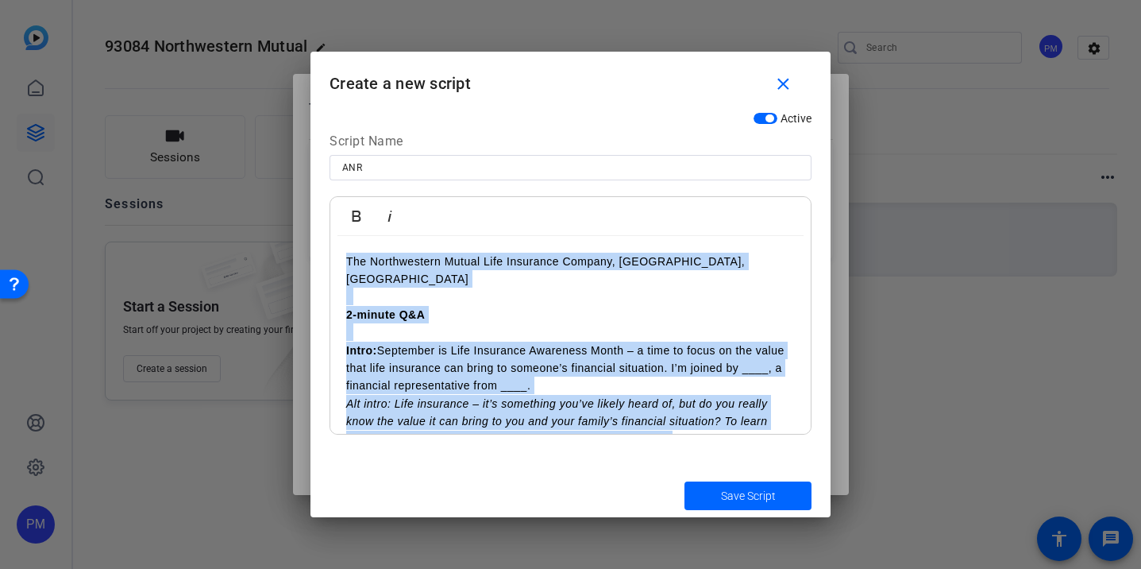
scroll to position [633, 0]
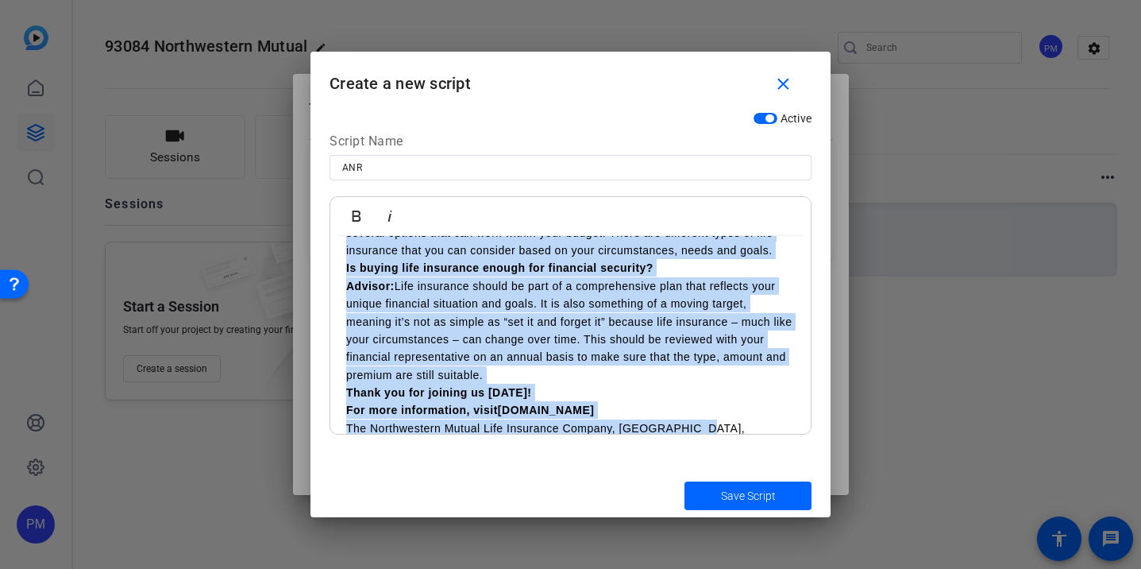
drag, startPoint x: 345, startPoint y: 368, endPoint x: 763, endPoint y: 406, distance: 420.2
click at [763, 406] on div "Some of life’s biggest moments – getting married, having kids, or changing jobs…" at bounding box center [570, 36] width 480 height 867
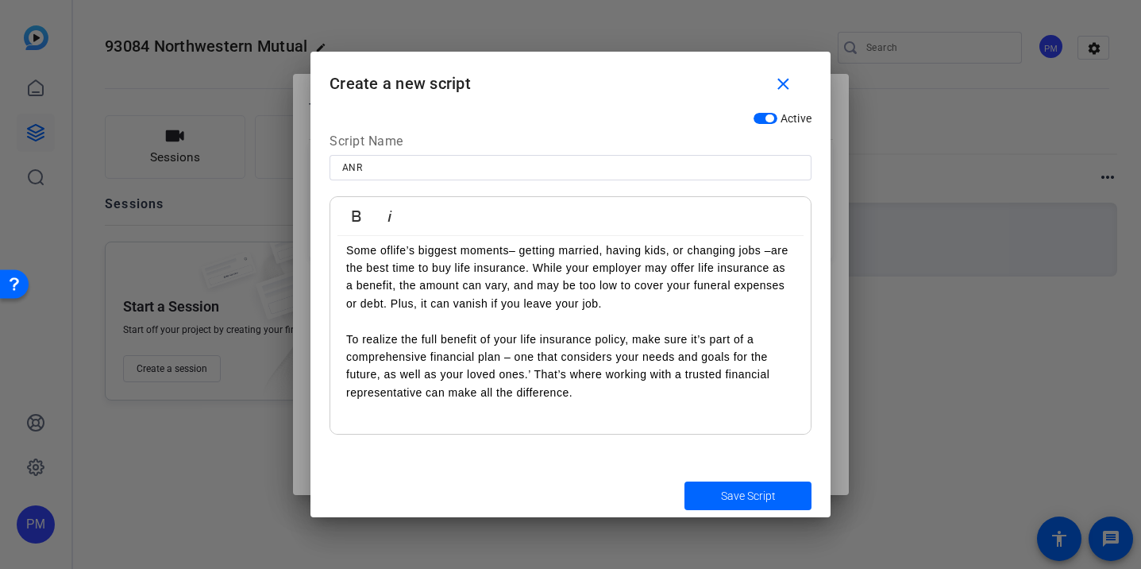
scroll to position [0, 0]
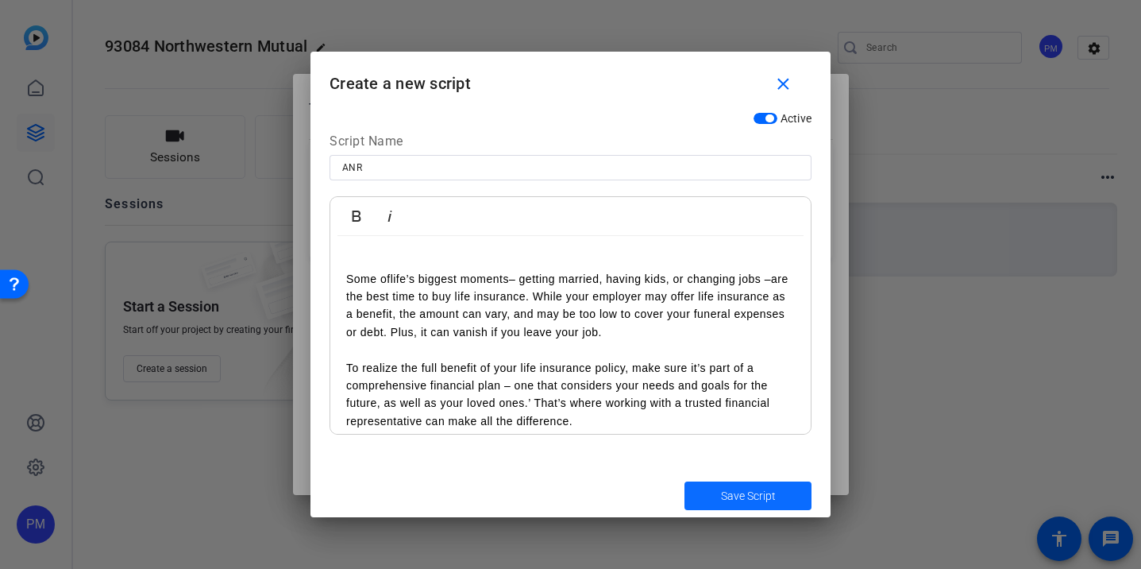
click at [721, 493] on span "Save Script" at bounding box center [748, 496] width 55 height 17
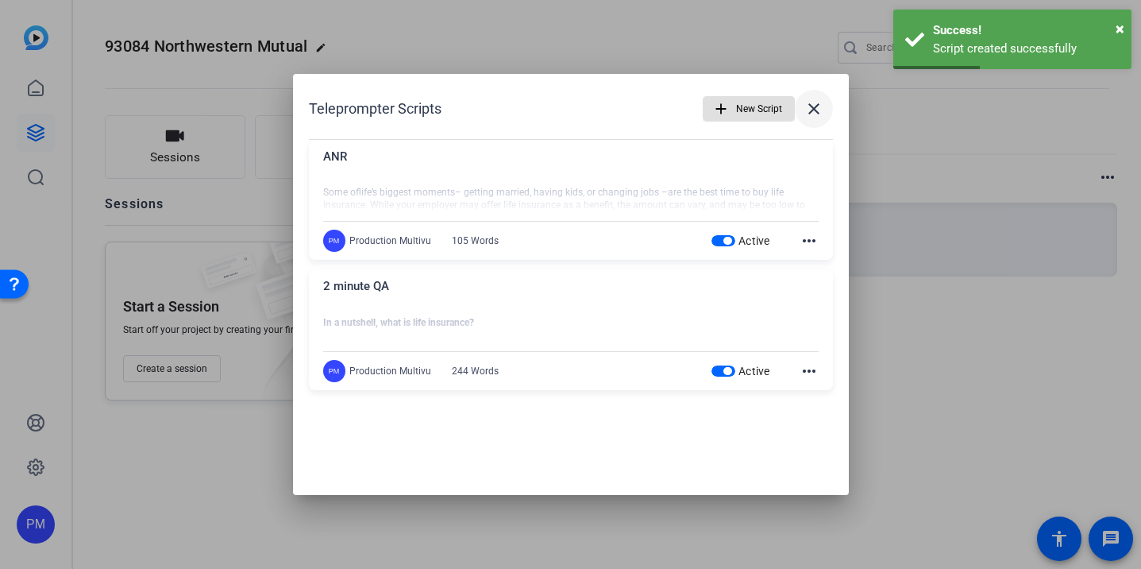
click at [815, 107] on mat-icon "close" at bounding box center [813, 108] width 19 height 19
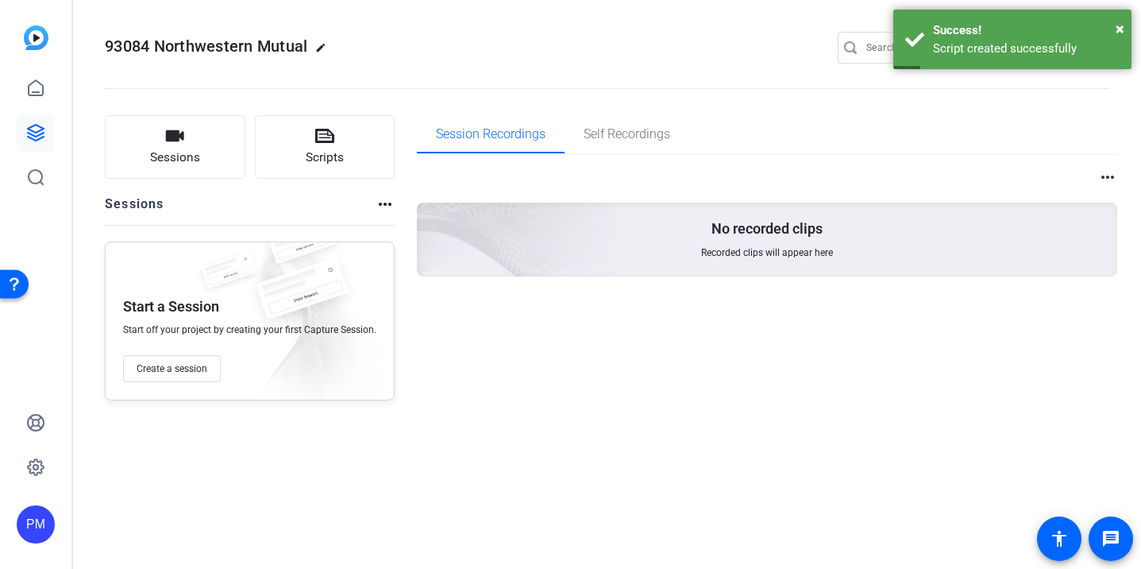
click at [484, 532] on div "93084 Northwestern Mutual edit PM settings Sessions Scripts Sessions more_horiz…" at bounding box center [607, 284] width 1068 height 569
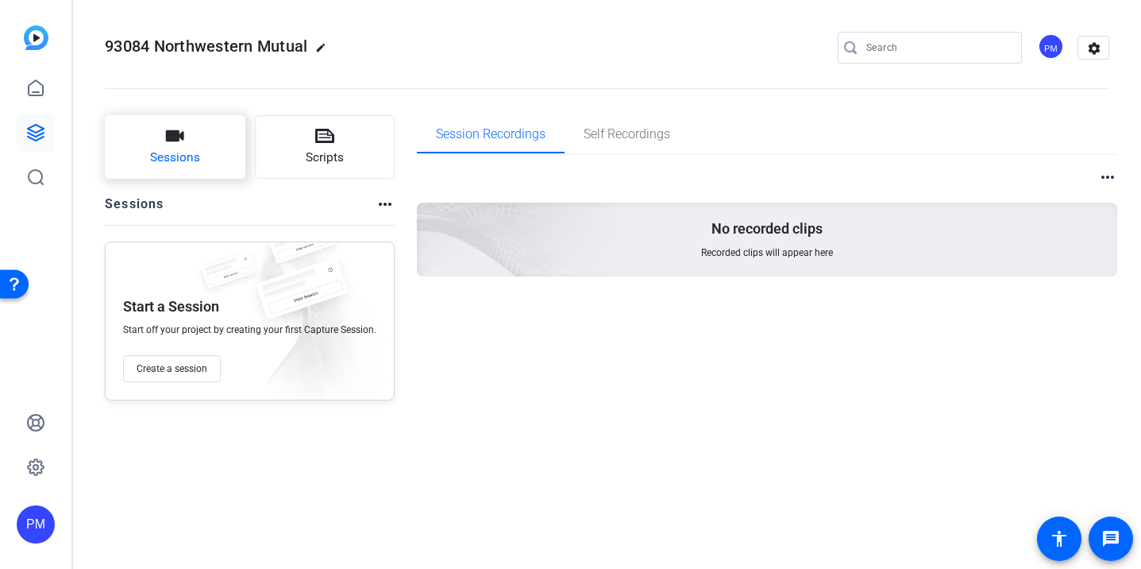
click at [160, 152] on span "Sessions" at bounding box center [175, 158] width 50 height 18
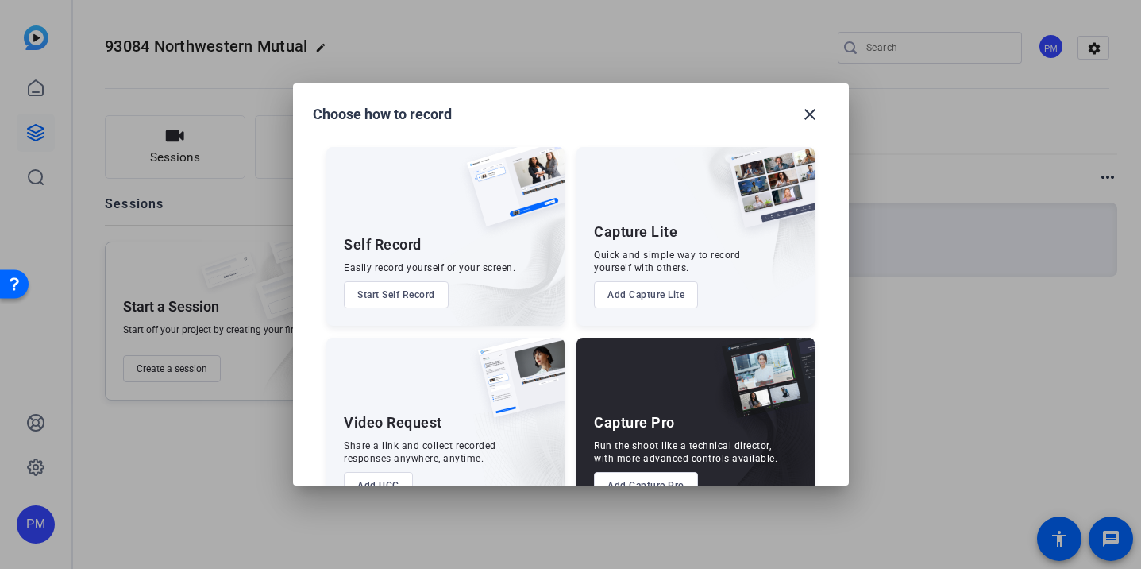
scroll to position [47, 0]
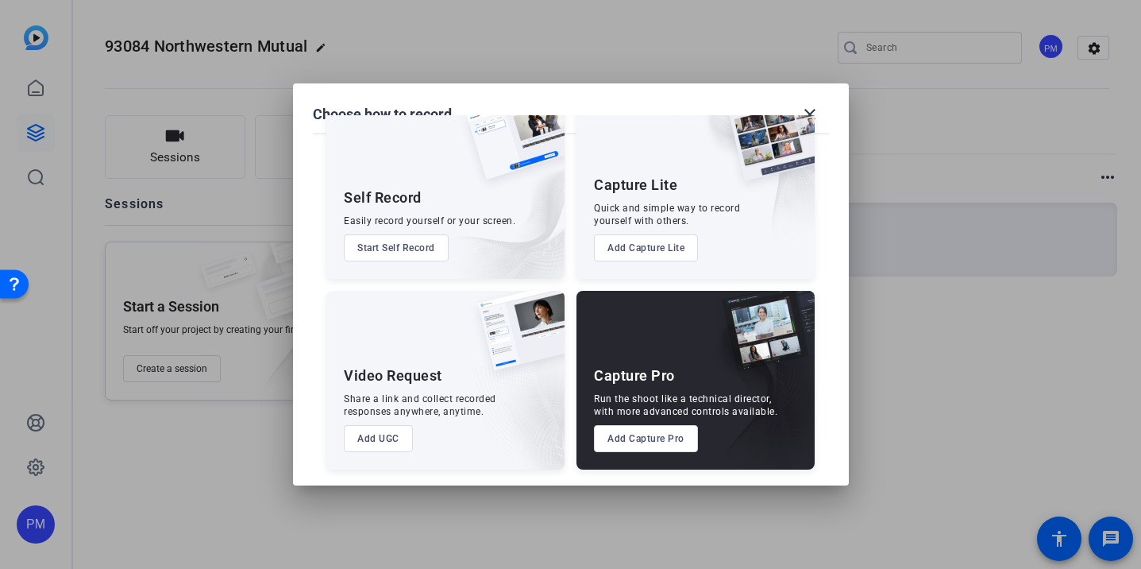
click at [639, 445] on button "Add Capture Pro" at bounding box center [646, 438] width 104 height 27
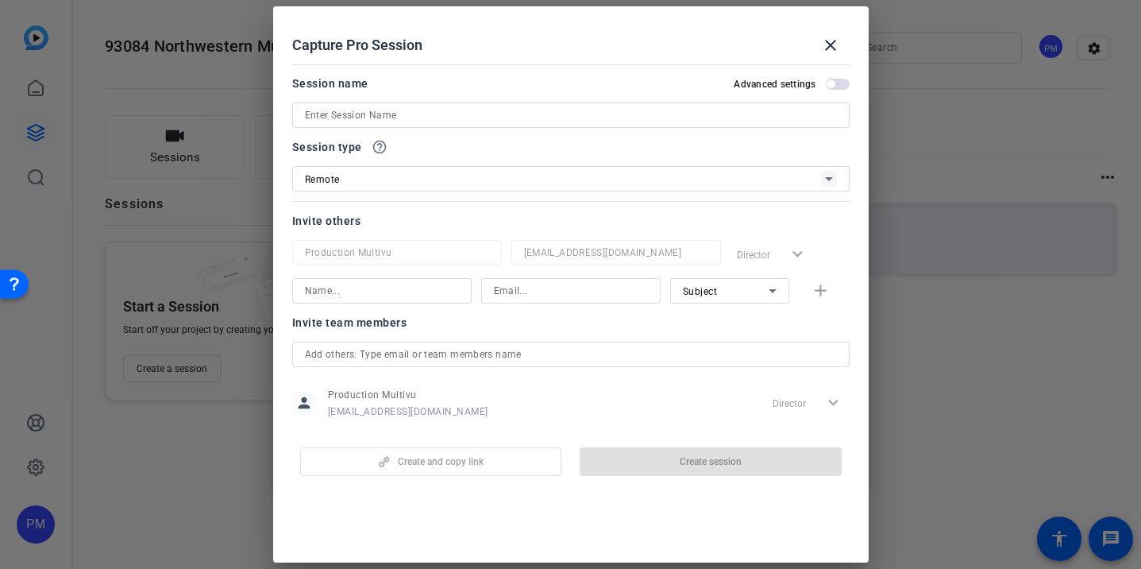
click at [460, 118] on input at bounding box center [571, 115] width 532 height 19
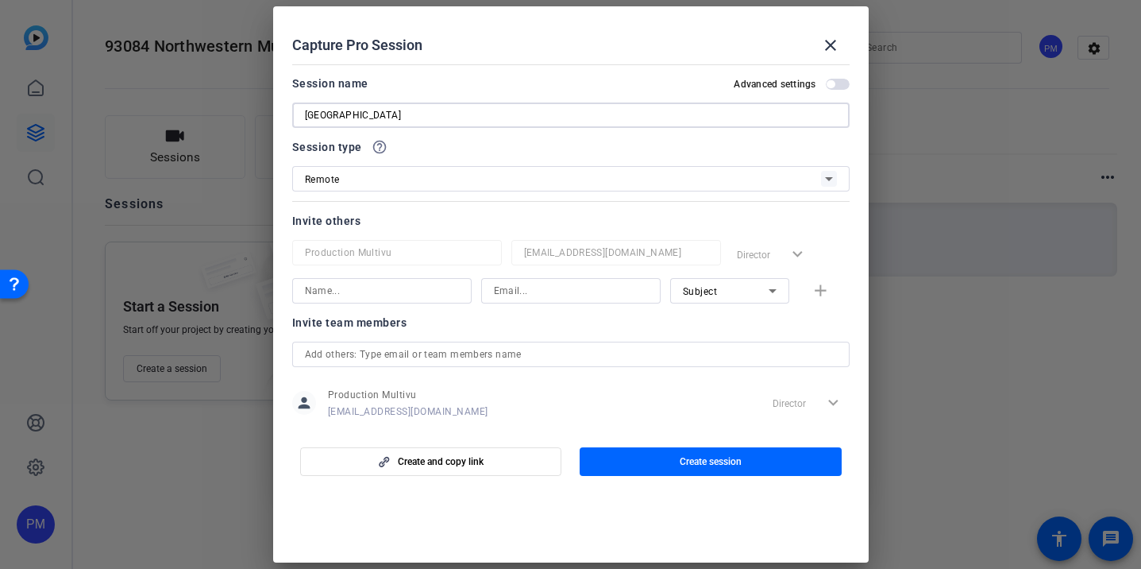
type input "Dallas"
click at [376, 181] on div "Remote" at bounding box center [563, 179] width 516 height 20
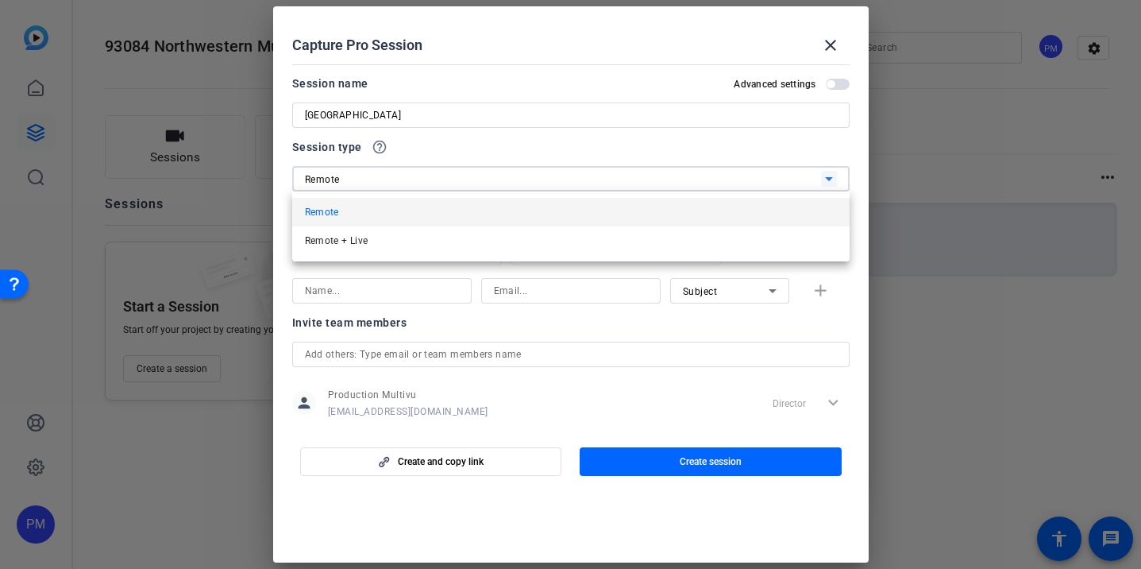
click at [376, 181] on div at bounding box center [570, 284] width 1141 height 569
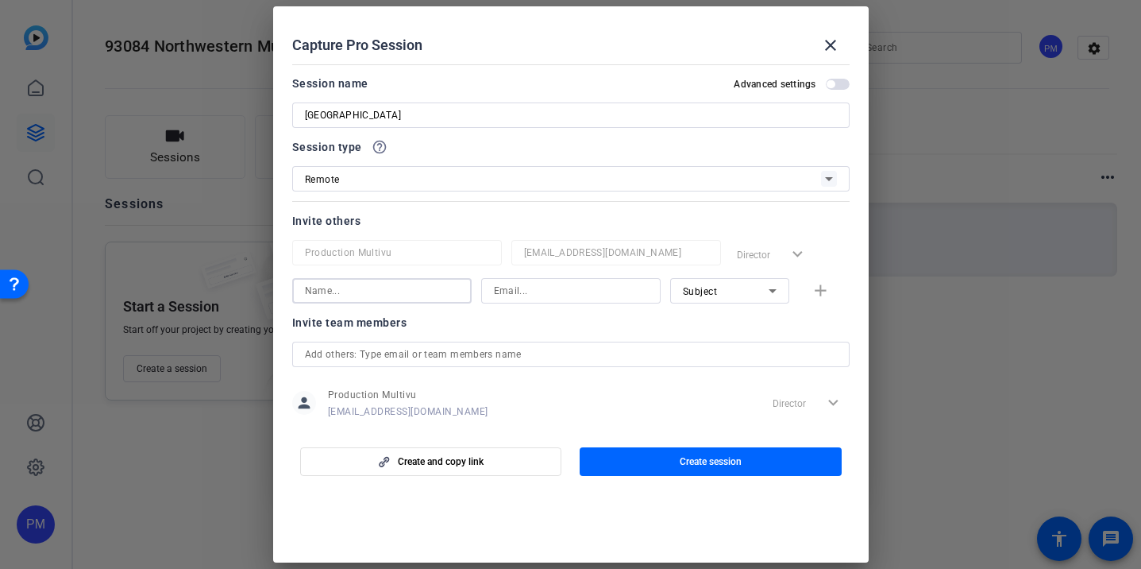
click at [400, 287] on input at bounding box center [382, 290] width 154 height 19
type input "Don"
paste input "donklein@northwesternmutual.com"
type input "donklein@northwesternmutual.com"
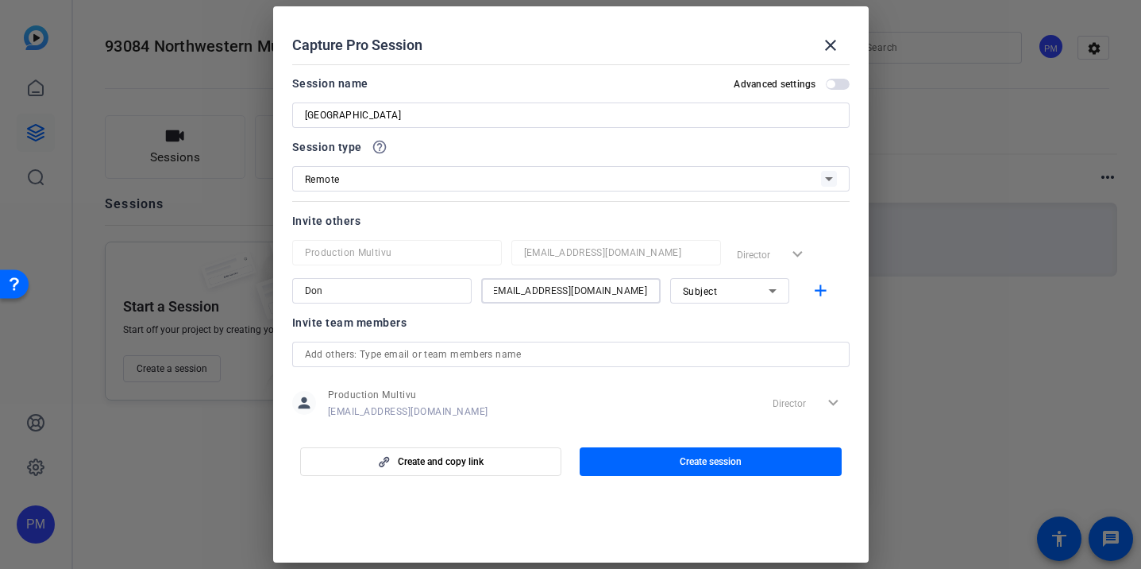
scroll to position [0, 0]
click at [361, 290] on input "Don" at bounding box center [382, 290] width 154 height 19
type input "Don Klein"
click at [770, 288] on icon at bounding box center [772, 290] width 19 height 19
click at [738, 318] on mat-option "Collaborator" at bounding box center [729, 322] width 119 height 25
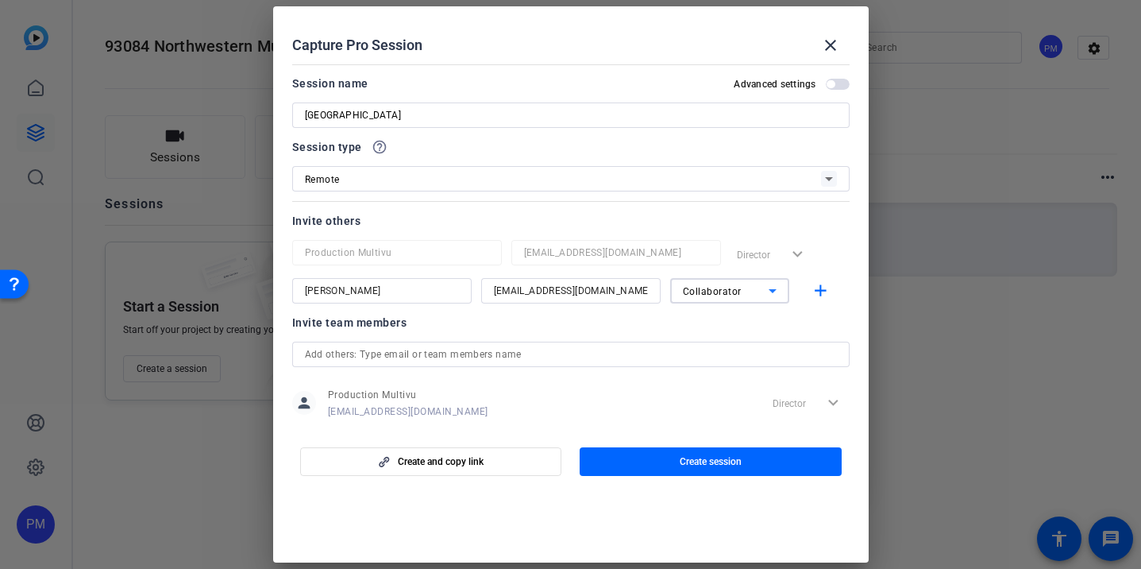
click at [511, 330] on div "Invite team members" at bounding box center [570, 322] width 557 height 19
click at [815, 293] on mat-icon "add" at bounding box center [821, 291] width 20 height 20
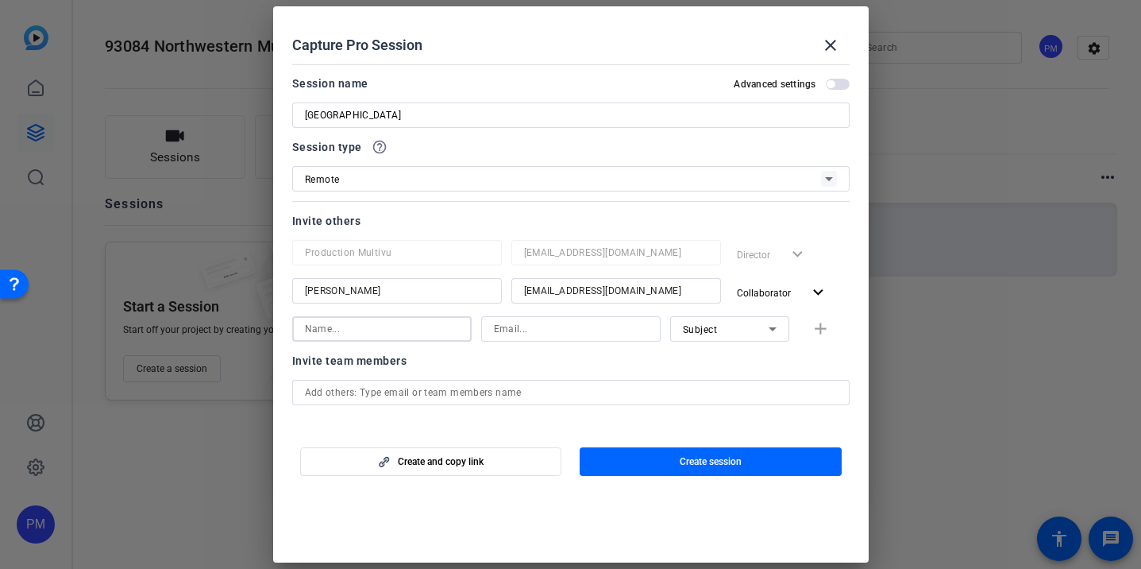
drag, startPoint x: 368, startPoint y: 332, endPoint x: 376, endPoint y: 313, distance: 20.4
click at [369, 331] on input at bounding box center [382, 328] width 154 height 19
click at [538, 330] on input at bounding box center [571, 328] width 154 height 19
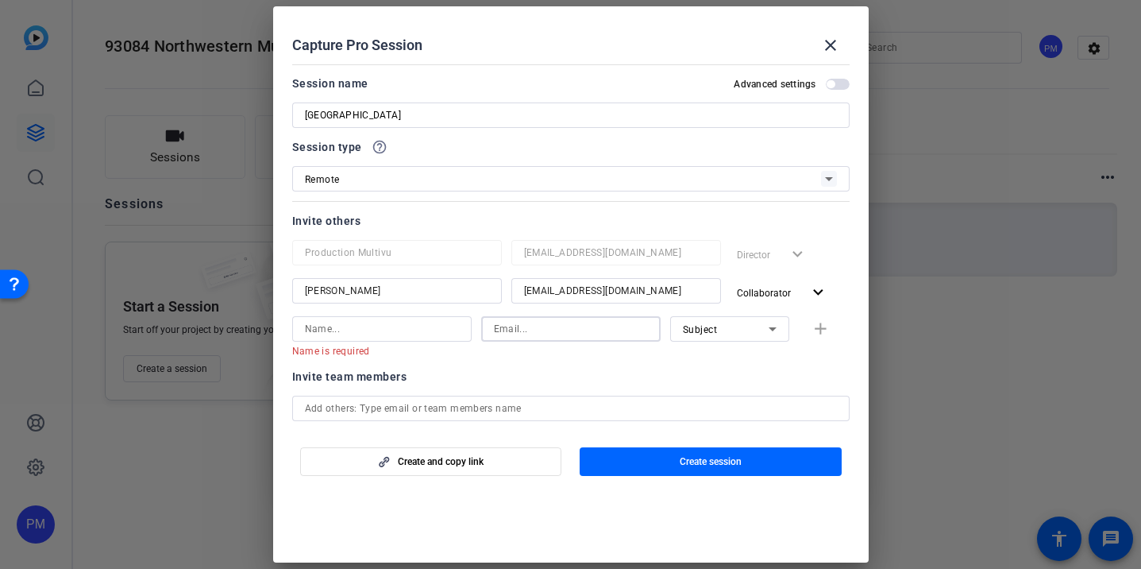
paste input "stevecuff@northwesternmutual.com"
type input "stevecuff@northwesternmutual.com"
click at [689, 335] on div "Subject" at bounding box center [726, 329] width 86 height 20
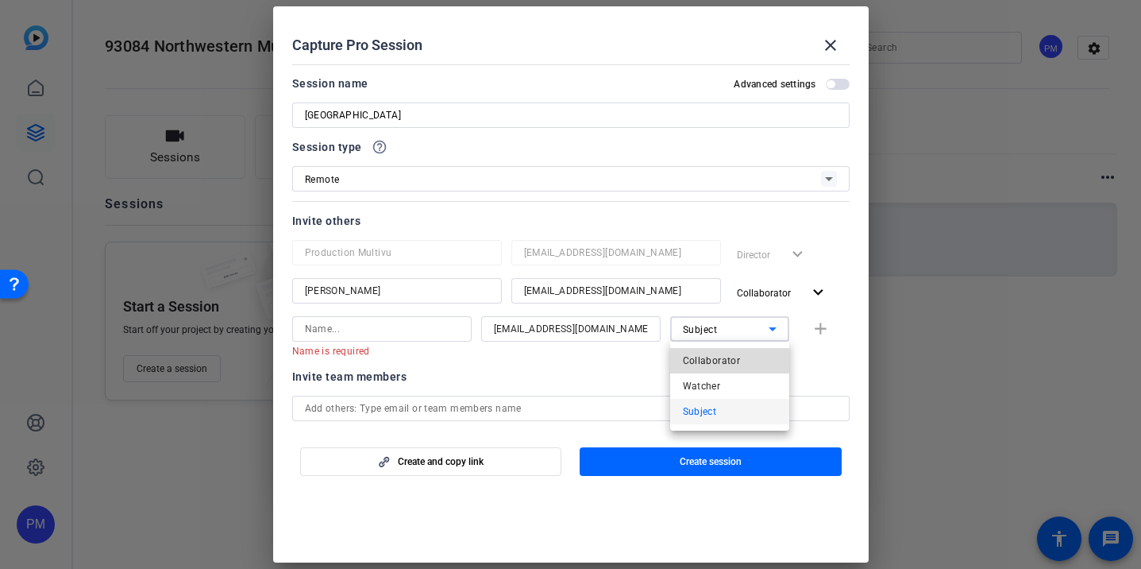
click at [703, 361] on span "Collaborator" at bounding box center [712, 360] width 58 height 19
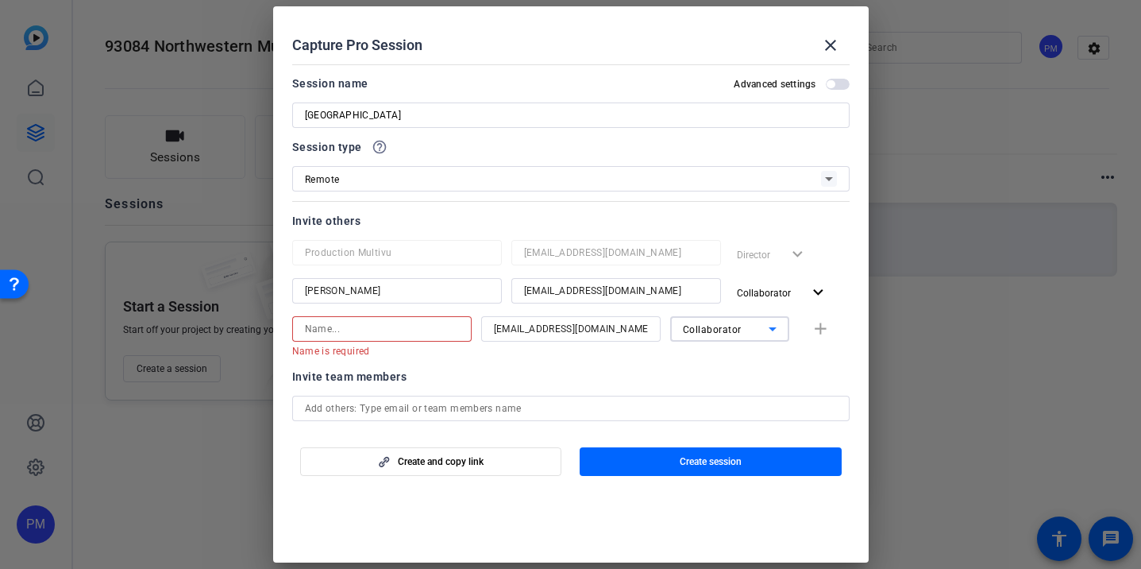
click at [388, 333] on input at bounding box center [382, 328] width 154 height 19
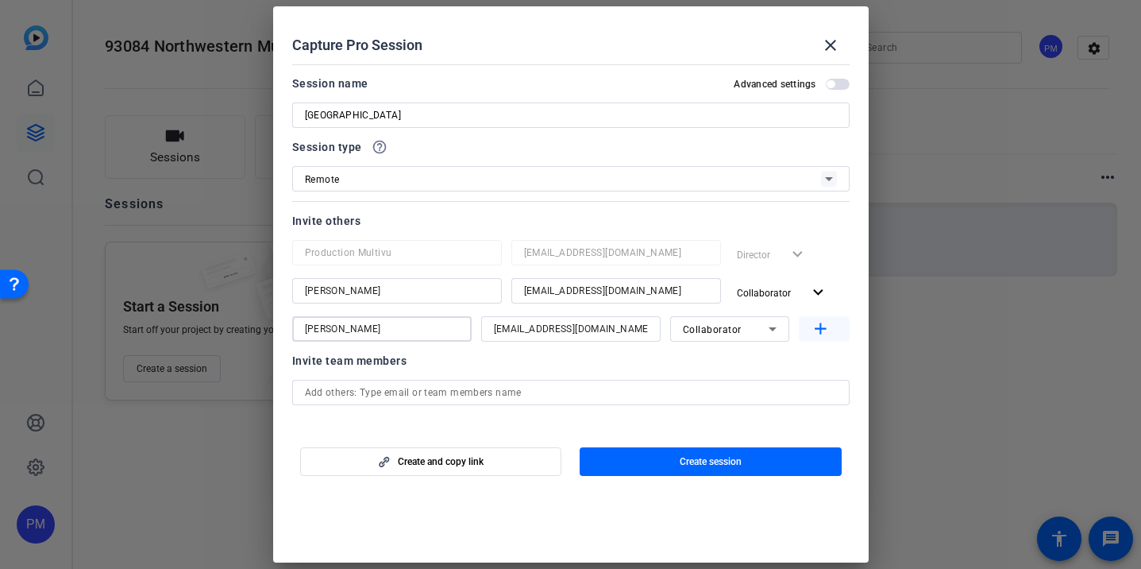
type input "Steve Cuff"
click at [821, 332] on mat-icon "add" at bounding box center [821, 329] width 20 height 20
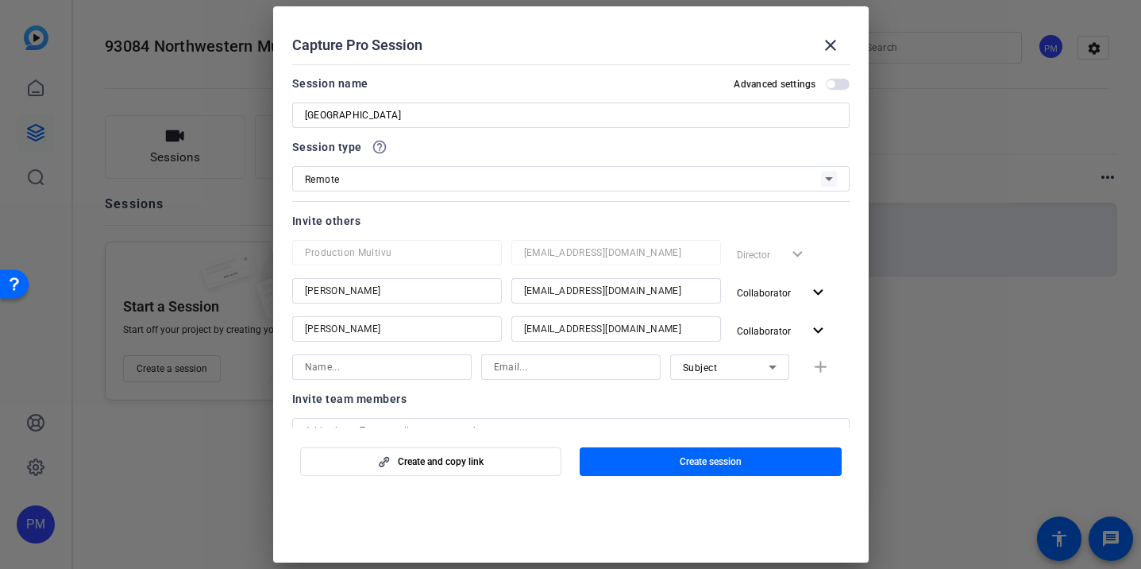
click at [833, 81] on span "button" at bounding box center [831, 84] width 8 height 8
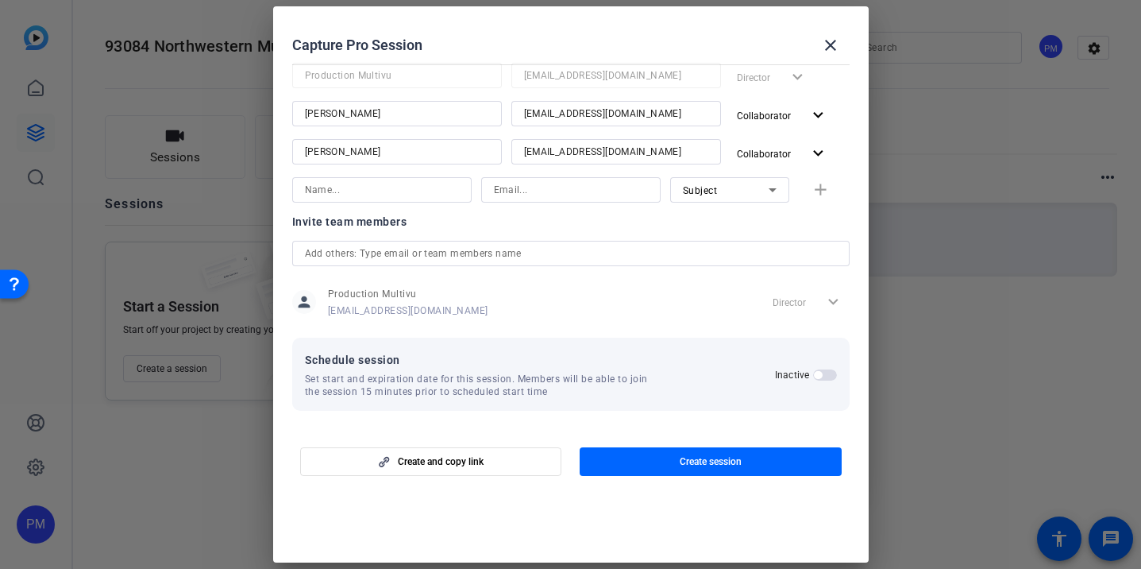
click at [820, 375] on span "button" at bounding box center [818, 375] width 8 height 8
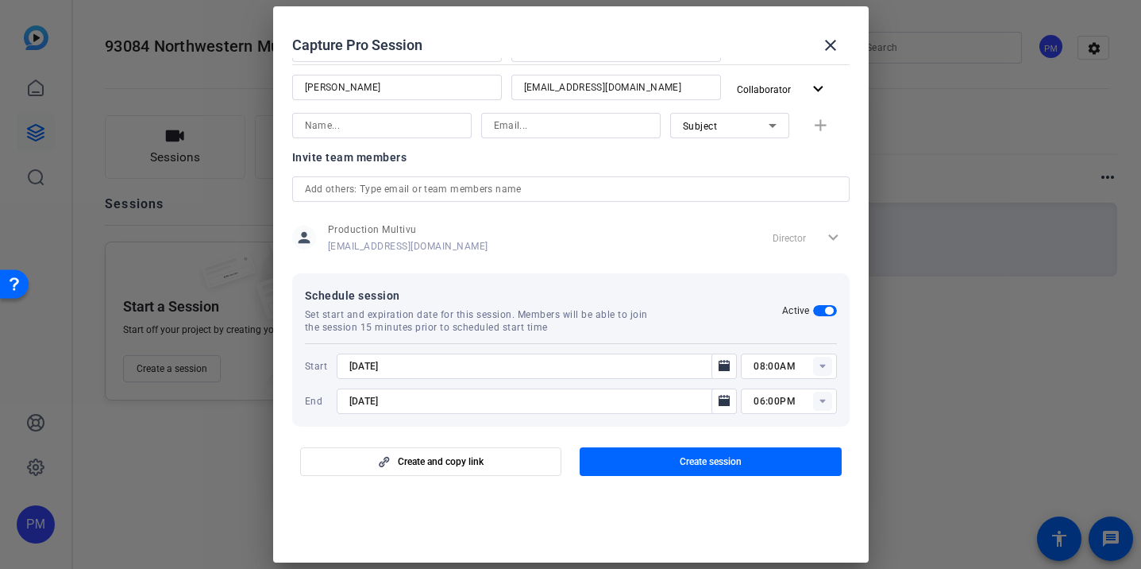
scroll to position [257, 0]
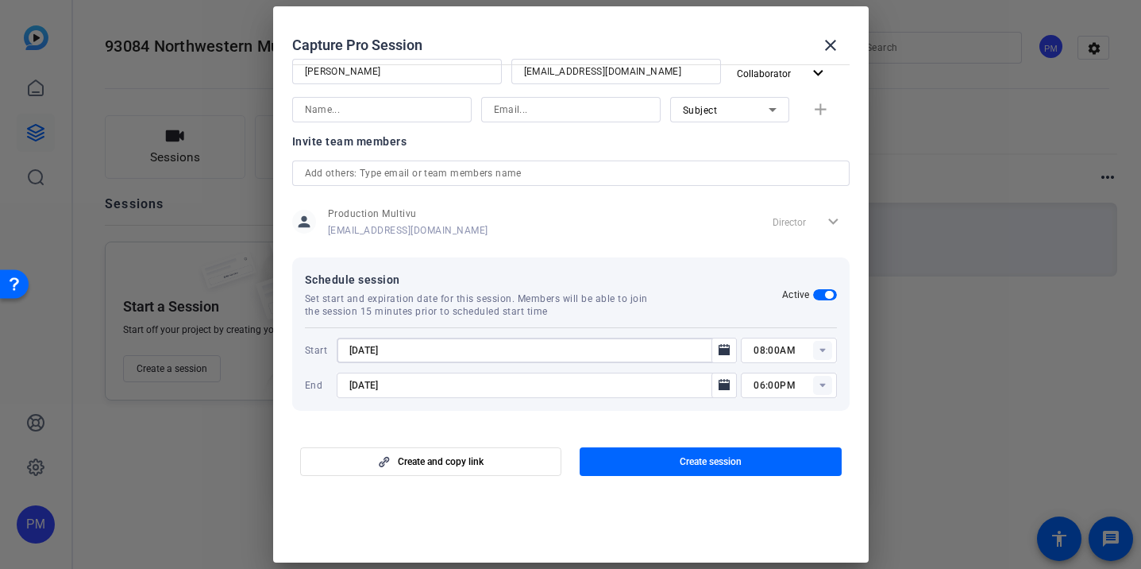
click at [399, 346] on input "8/11/2025" at bounding box center [529, 350] width 360 height 19
click at [727, 347] on icon "Open calendar" at bounding box center [724, 349] width 11 height 11
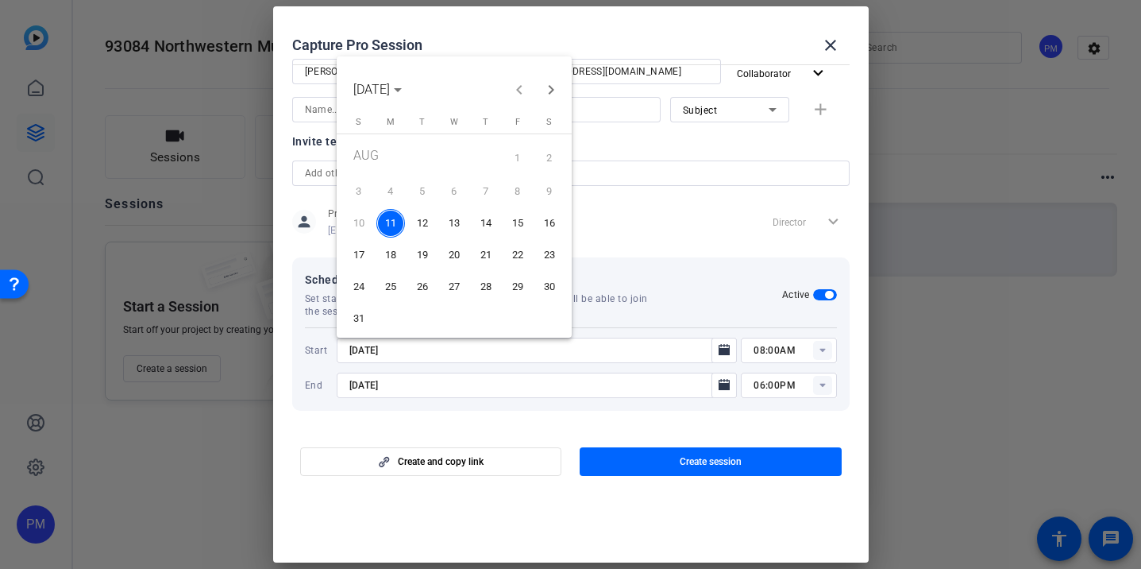
click at [413, 218] on span "12" at bounding box center [422, 223] width 29 height 29
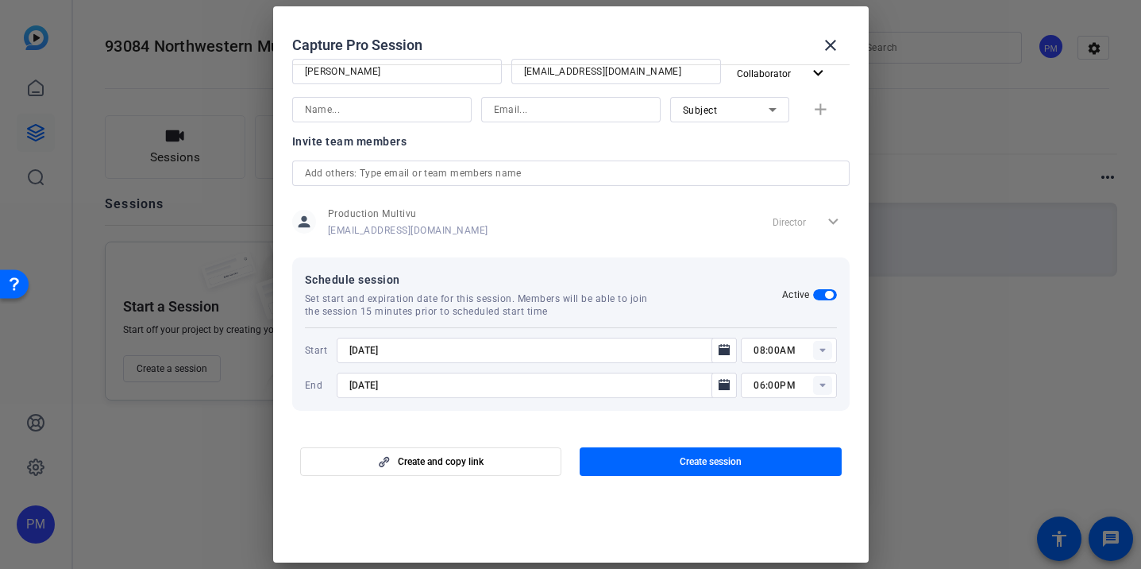
type input "8/12/2025"
click at [813, 349] on rect at bounding box center [822, 350] width 19 height 19
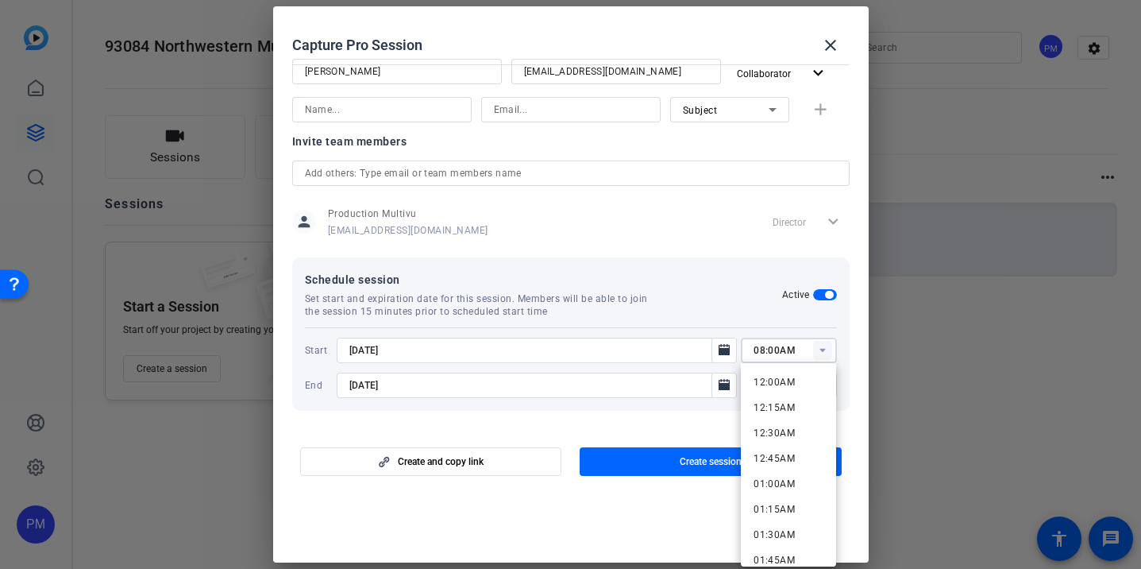
click at [820, 349] on icon at bounding box center [823, 351] width 6 height 4
click at [767, 513] on span "11:30AM" at bounding box center [774, 518] width 41 height 11
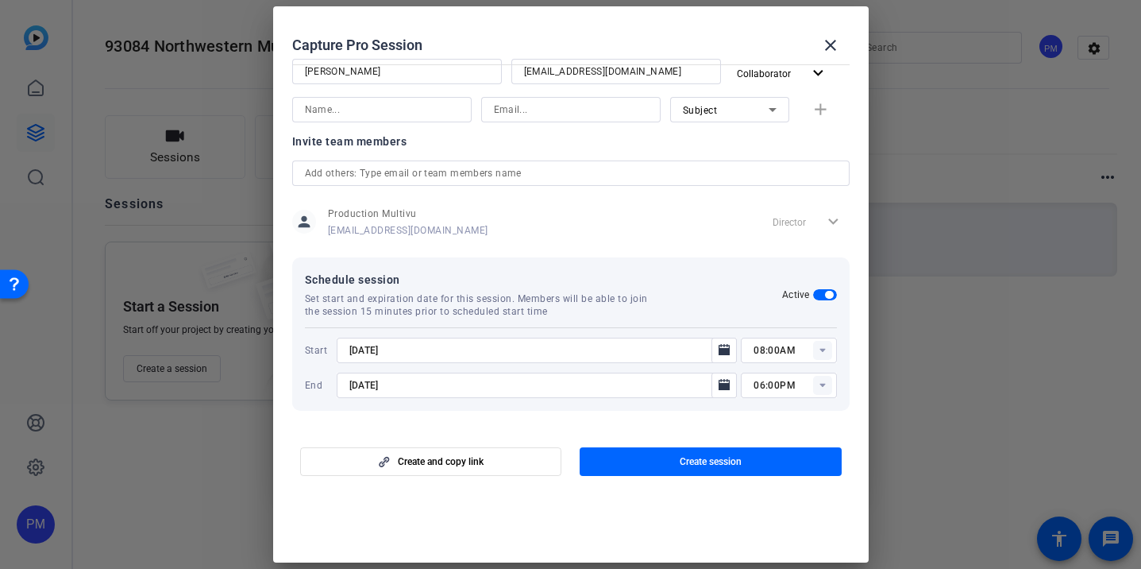
type input "11:30AM"
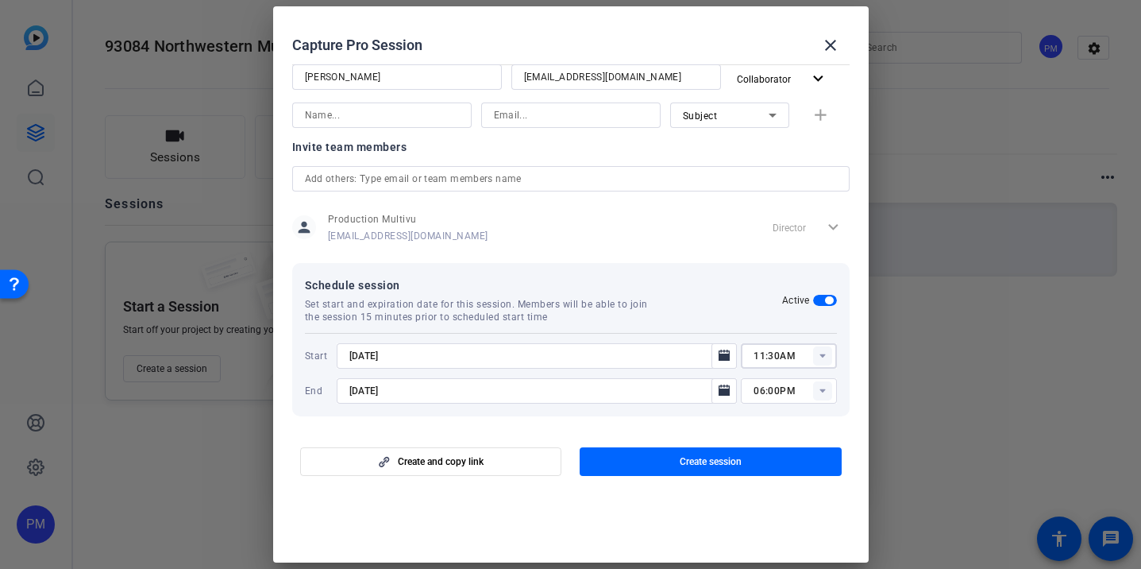
scroll to position [257, 0]
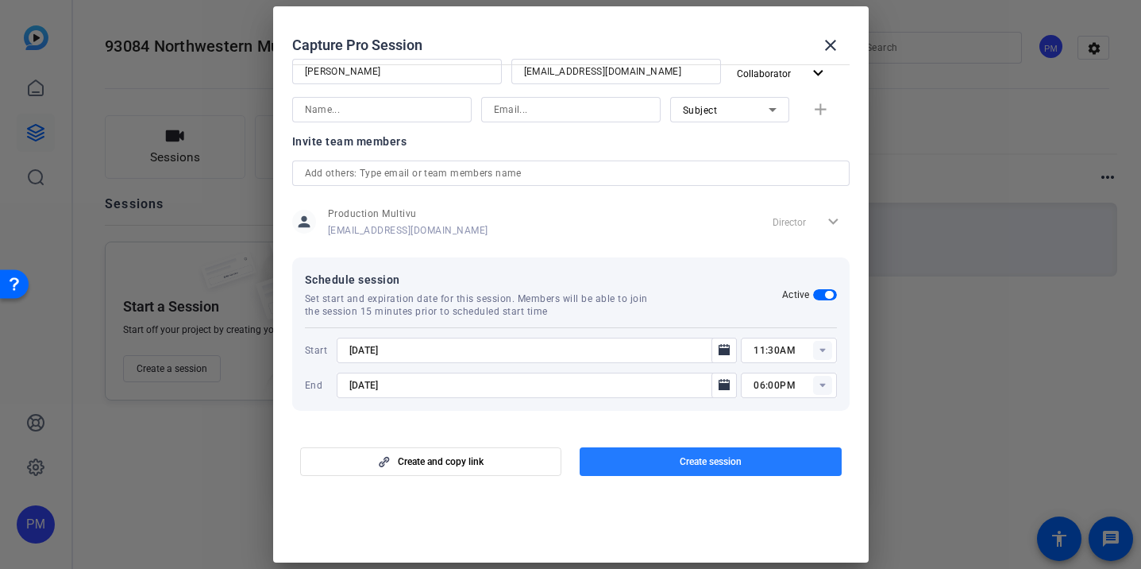
click at [715, 462] on span "Create session" at bounding box center [711, 461] width 62 height 13
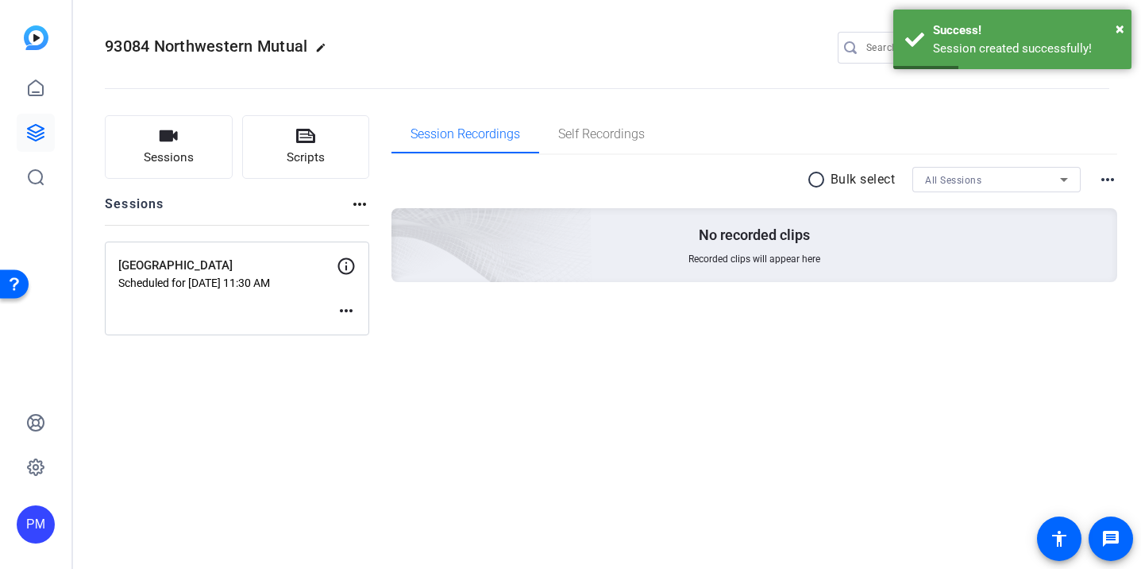
click at [349, 307] on mat-icon "more_horiz" at bounding box center [346, 310] width 19 height 19
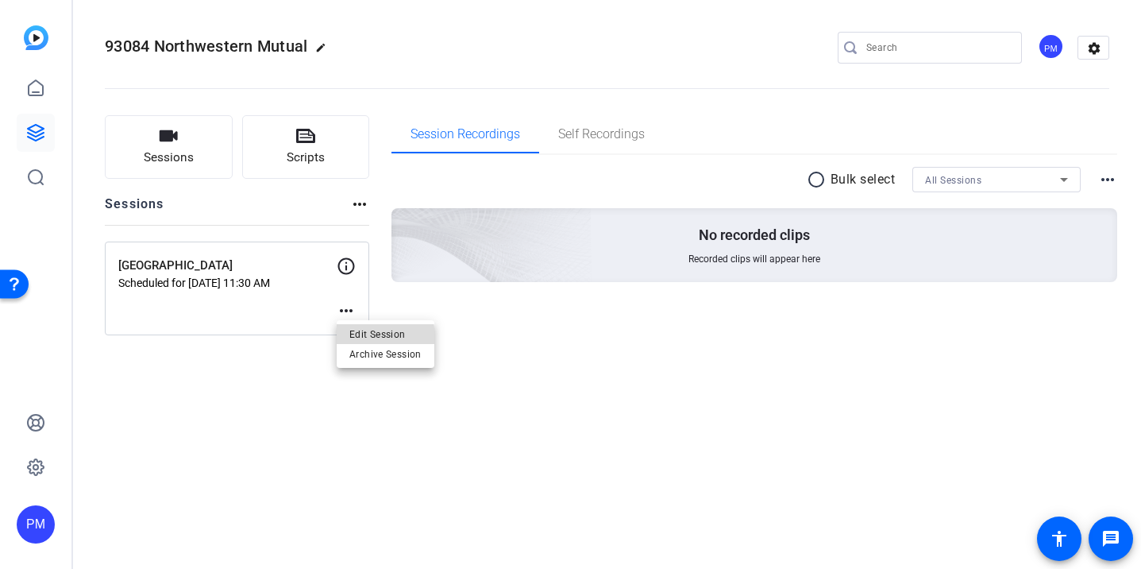
click at [362, 338] on span "Edit Session" at bounding box center [385, 334] width 72 height 19
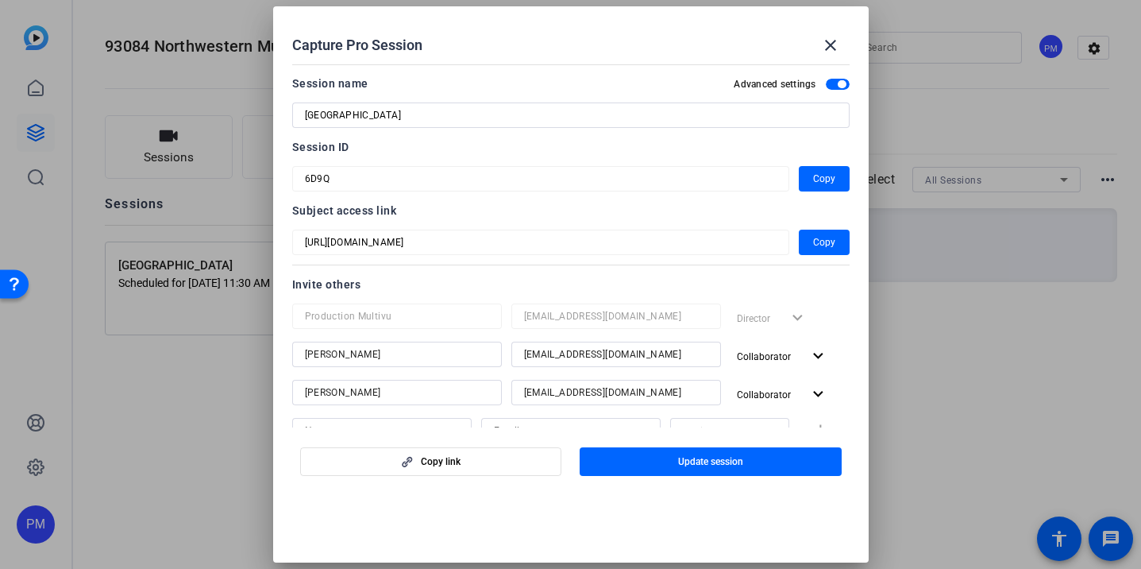
drag, startPoint x: 823, startPoint y: 243, endPoint x: 671, endPoint y: 214, distance: 154.4
click at [671, 214] on div "Subject access link https://capture.openreel.com/subject/MODE_OTP?otp=6D9Q Copy" at bounding box center [570, 228] width 557 height 54
click at [448, 462] on span "Copy link" at bounding box center [441, 461] width 40 height 13
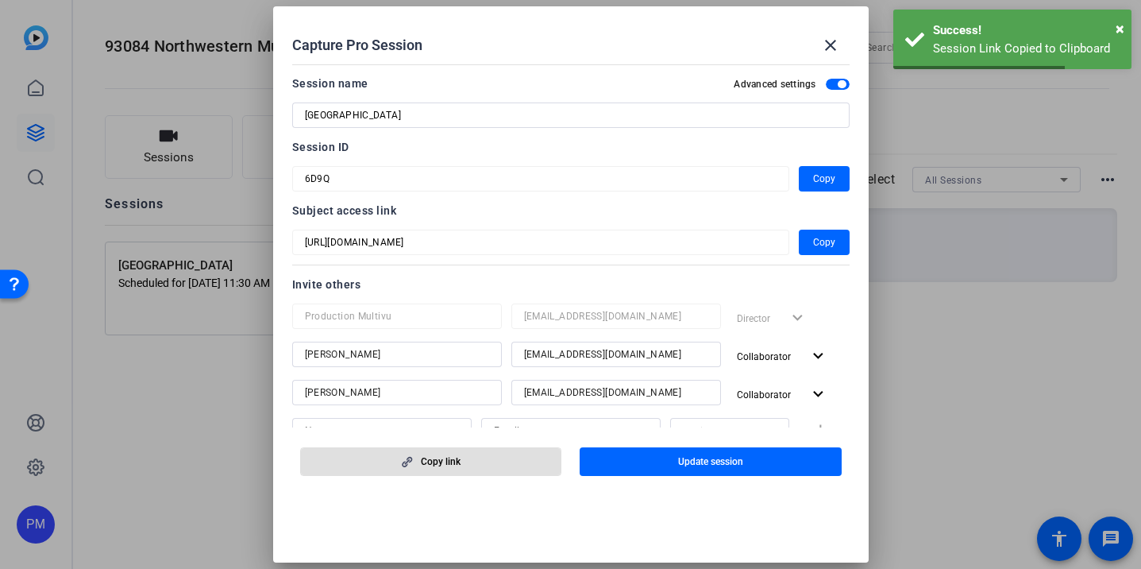
click at [448, 462] on span "Copy link" at bounding box center [441, 461] width 40 height 13
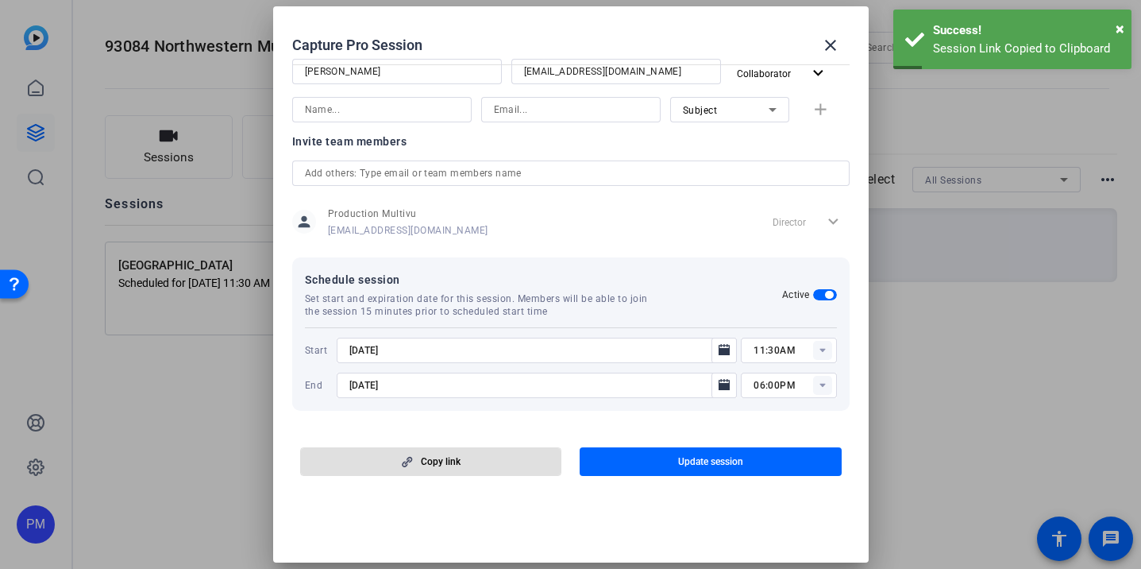
scroll to position [0, 0]
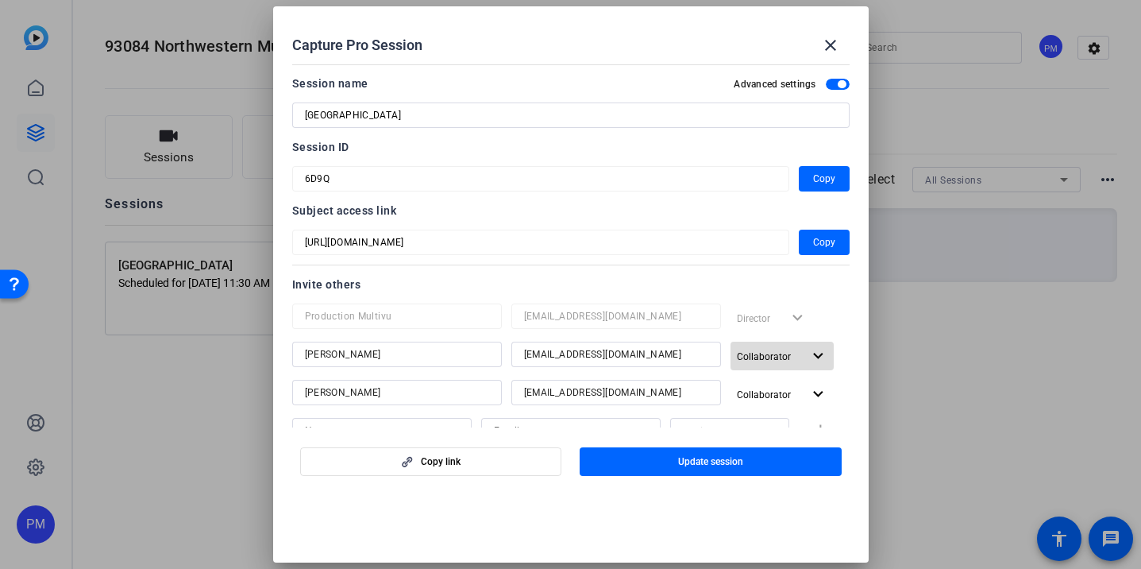
click at [815, 357] on mat-icon "expand_more" at bounding box center [818, 356] width 20 height 20
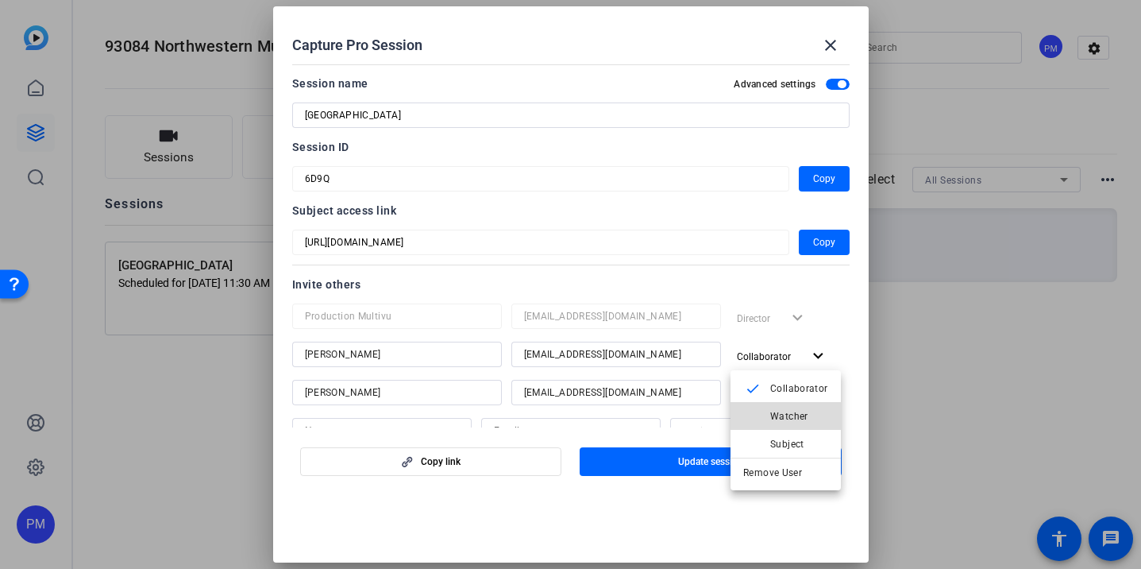
click at [802, 412] on span "Watcher" at bounding box center [789, 416] width 38 height 11
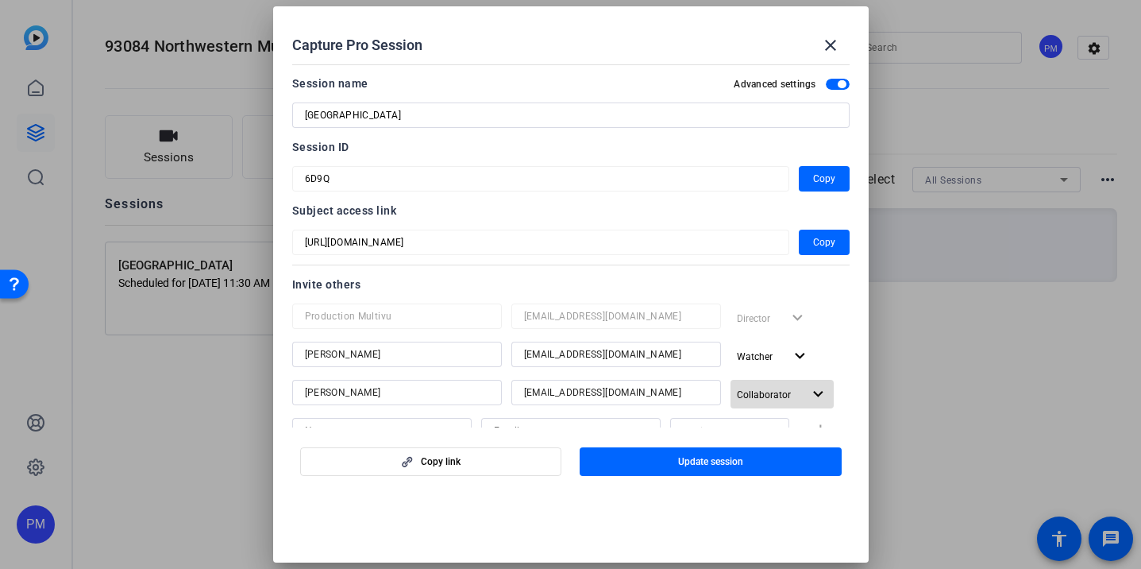
click at [803, 383] on span "button" at bounding box center [783, 394] width 104 height 38
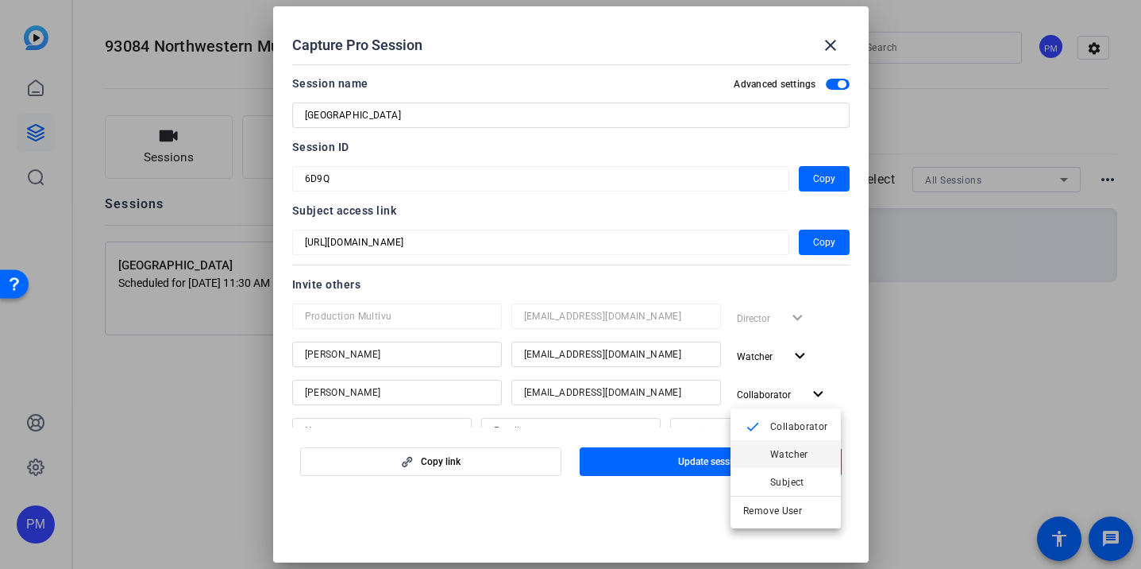
click at [782, 454] on span "Watcher" at bounding box center [789, 454] width 38 height 11
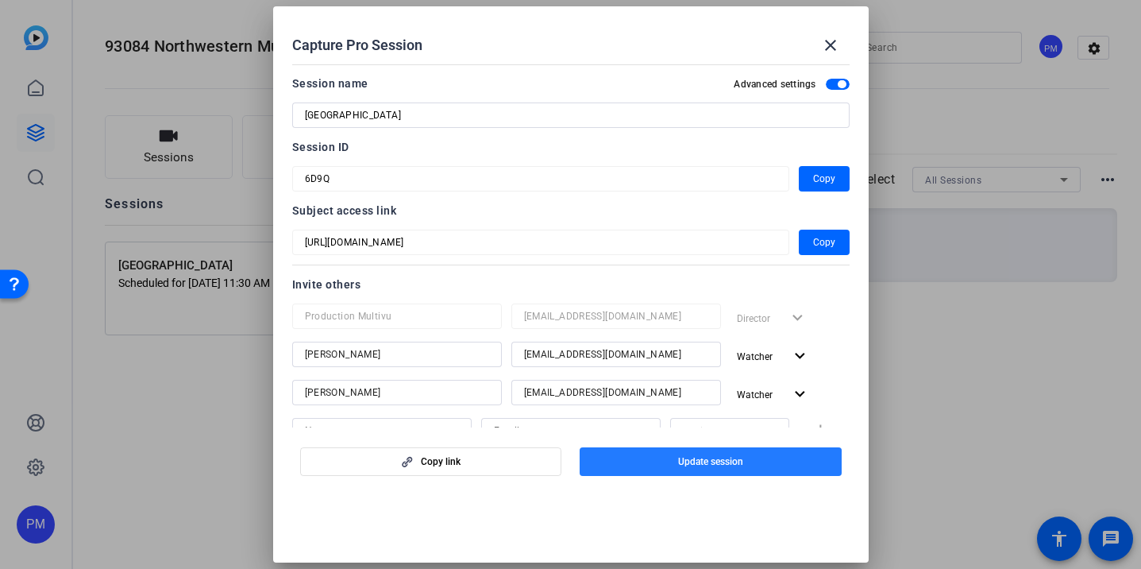
click at [697, 472] on span "button" at bounding box center [711, 461] width 262 height 38
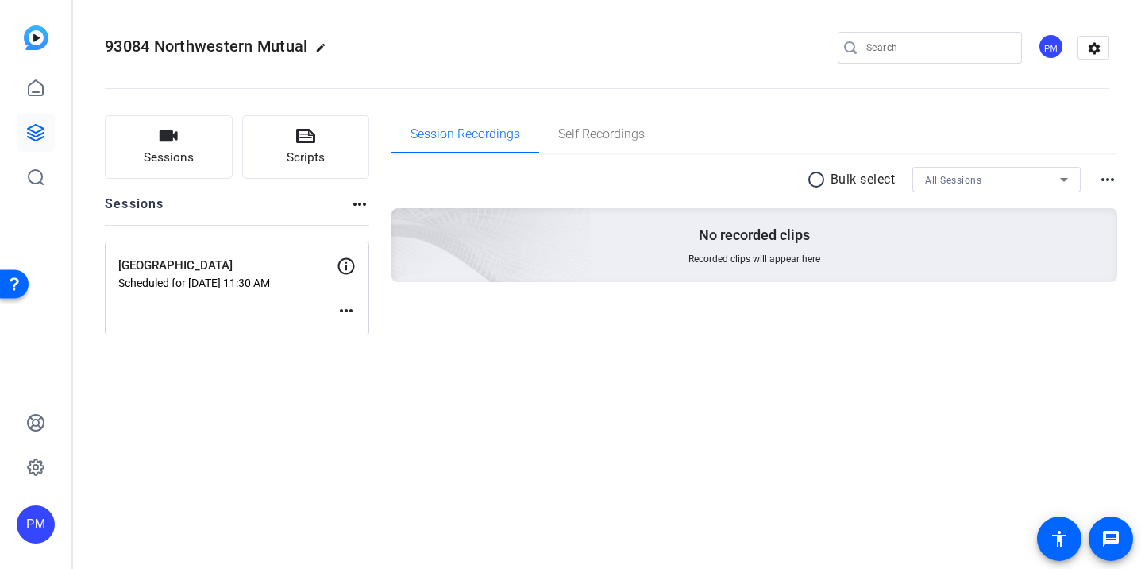
click at [245, 257] on p "Dallas" at bounding box center [227, 266] width 218 height 18
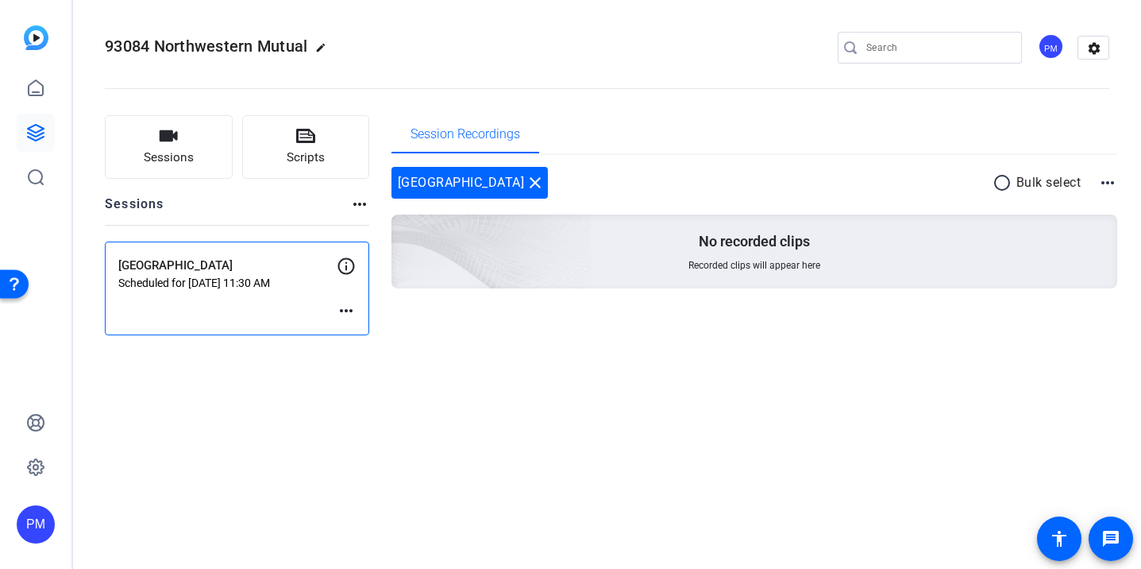
click at [362, 306] on div "Dallas Scheduled for Aug 12, 2025 @ 11:30 AM more_horiz" at bounding box center [237, 288] width 264 height 94
click at [349, 309] on mat-icon "more_horiz" at bounding box center [346, 310] width 19 height 19
click at [361, 330] on span "Edit Session" at bounding box center [385, 334] width 72 height 19
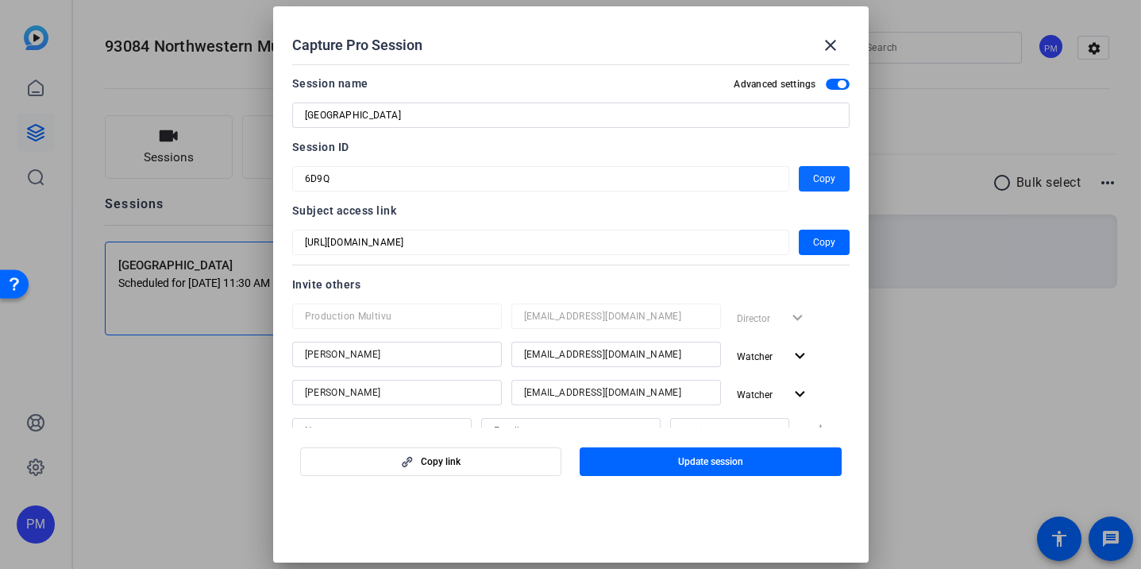
click at [804, 176] on span "button" at bounding box center [824, 179] width 51 height 38
click at [812, 238] on span "button" at bounding box center [824, 242] width 51 height 38
click at [831, 49] on mat-icon "close" at bounding box center [830, 45] width 19 height 19
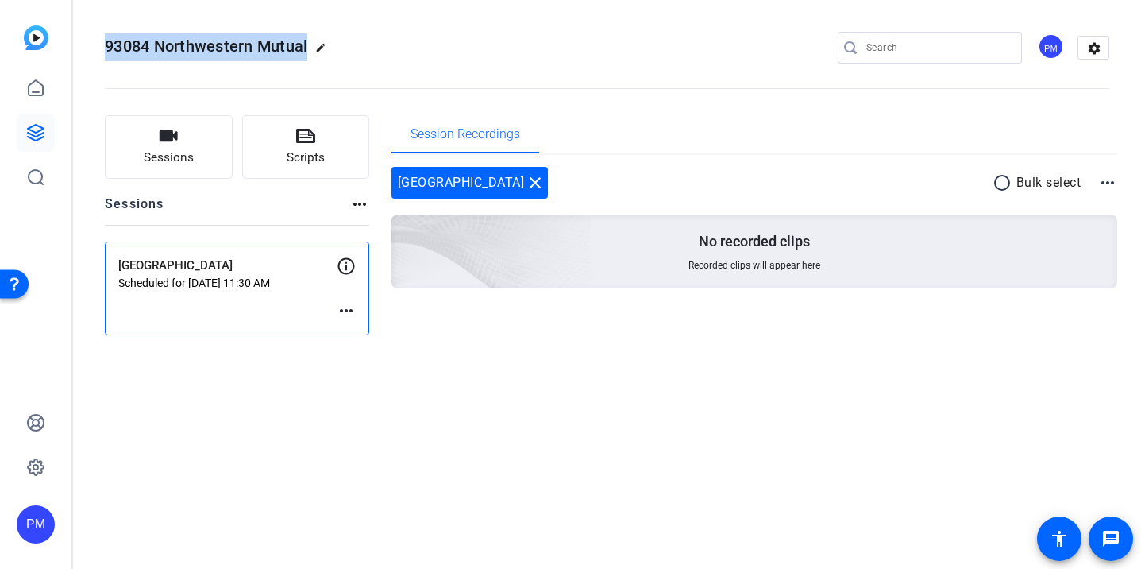
drag, startPoint x: 95, startPoint y: 41, endPoint x: 311, endPoint y: 42, distance: 215.2
click at [311, 42] on mat-toolbar "93084 Northwestern Mutual edit PM settings" at bounding box center [607, 47] width 1068 height 95
copy span "93084 Northwestern Mutual"
